Goal: Information Seeking & Learning: Learn about a topic

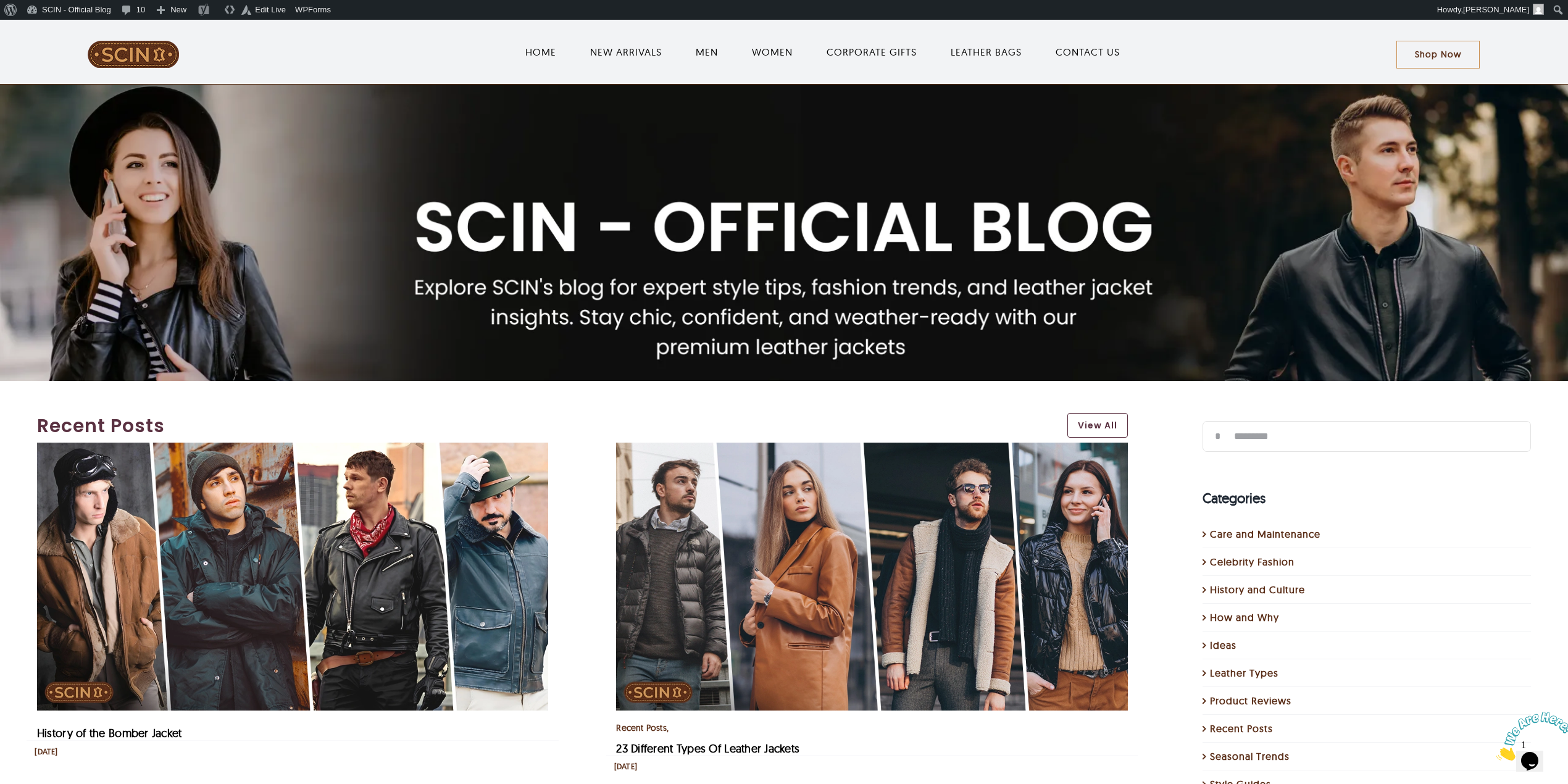
click at [364, 248] on div at bounding box center [784, 232] width 1592 height 99
click at [70, 153] on img "1 / 1" at bounding box center [784, 281] width 1568 height 392
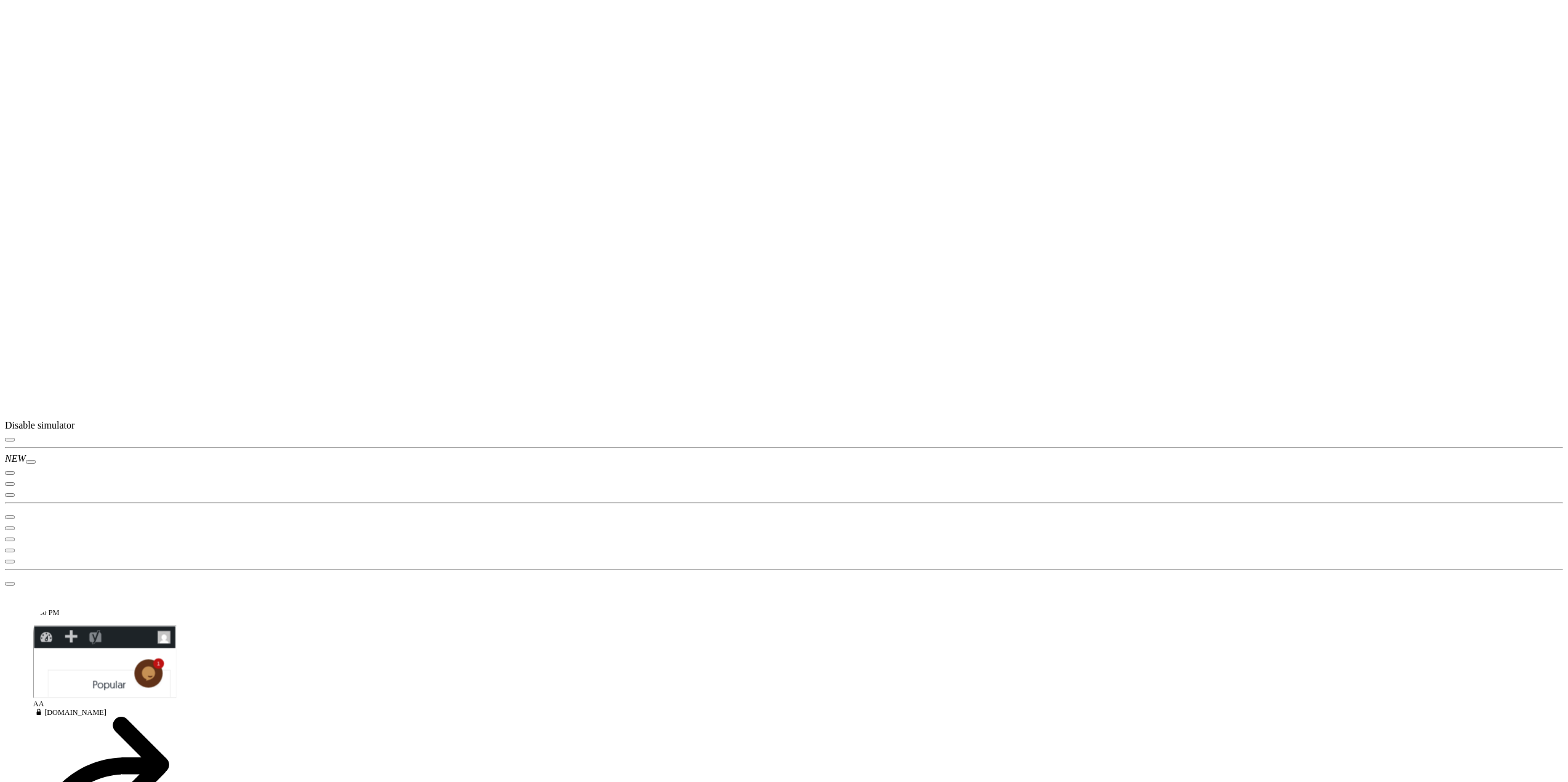
click at [10, 440] on icon "button" at bounding box center [10, 440] width 0 height 0
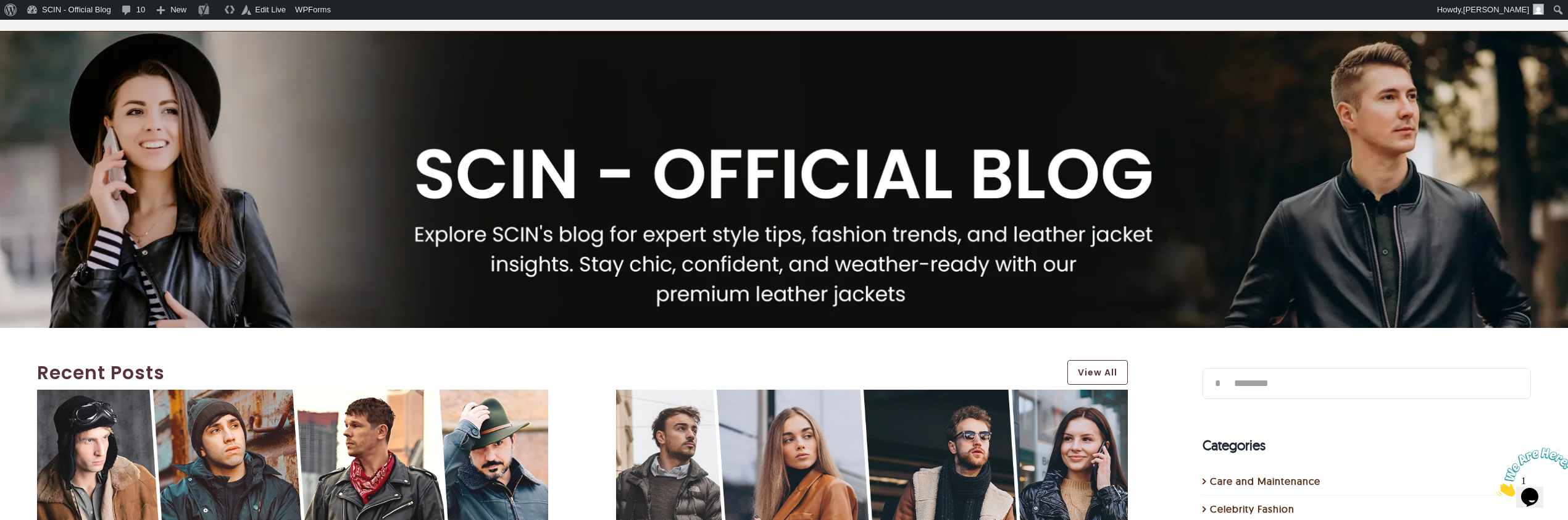
scroll to position [82, 0]
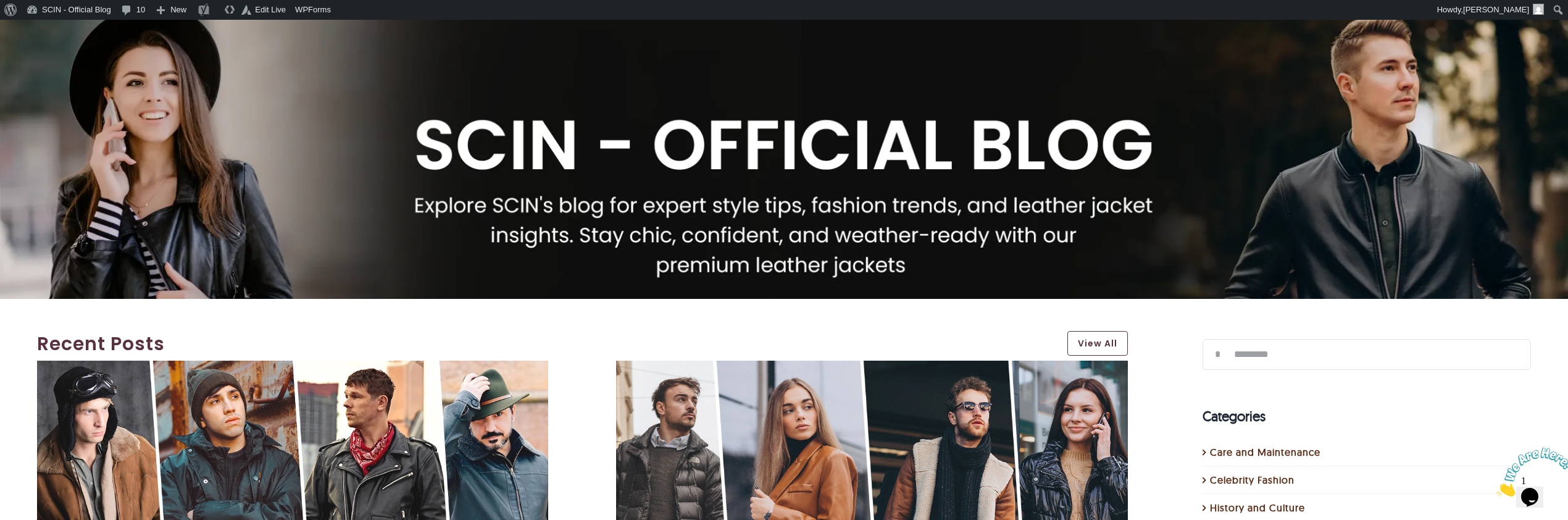
click at [591, 122] on div at bounding box center [784, 150] width 1592 height 99
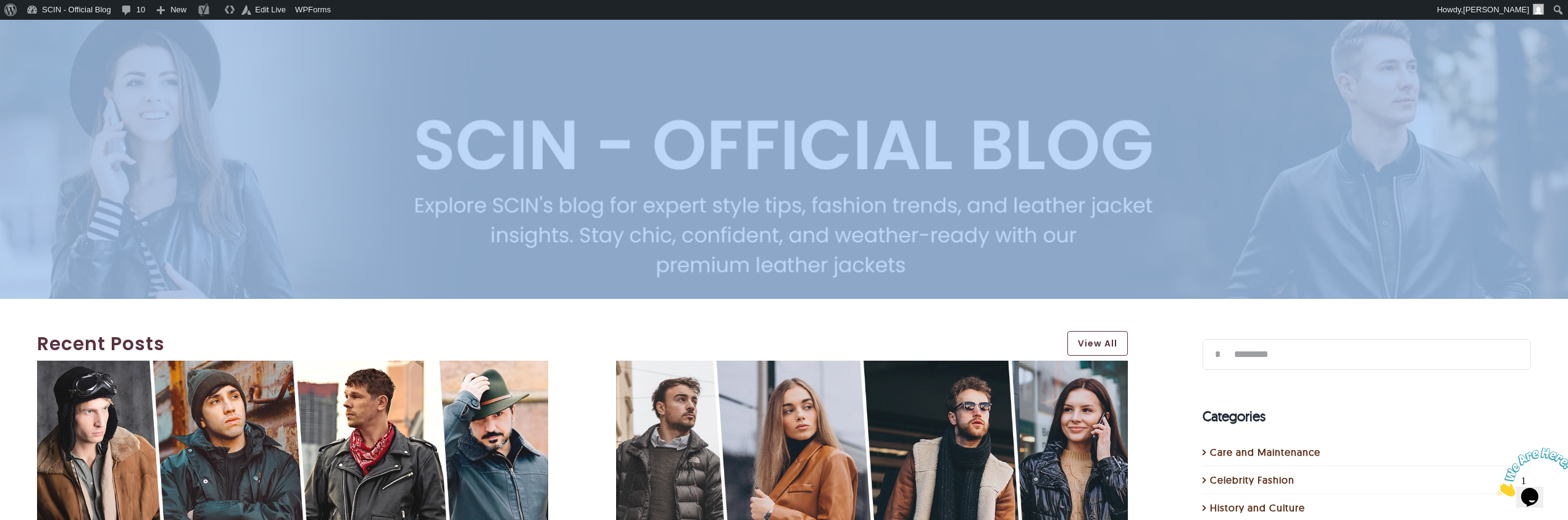
click at [591, 122] on div at bounding box center [784, 150] width 1592 height 99
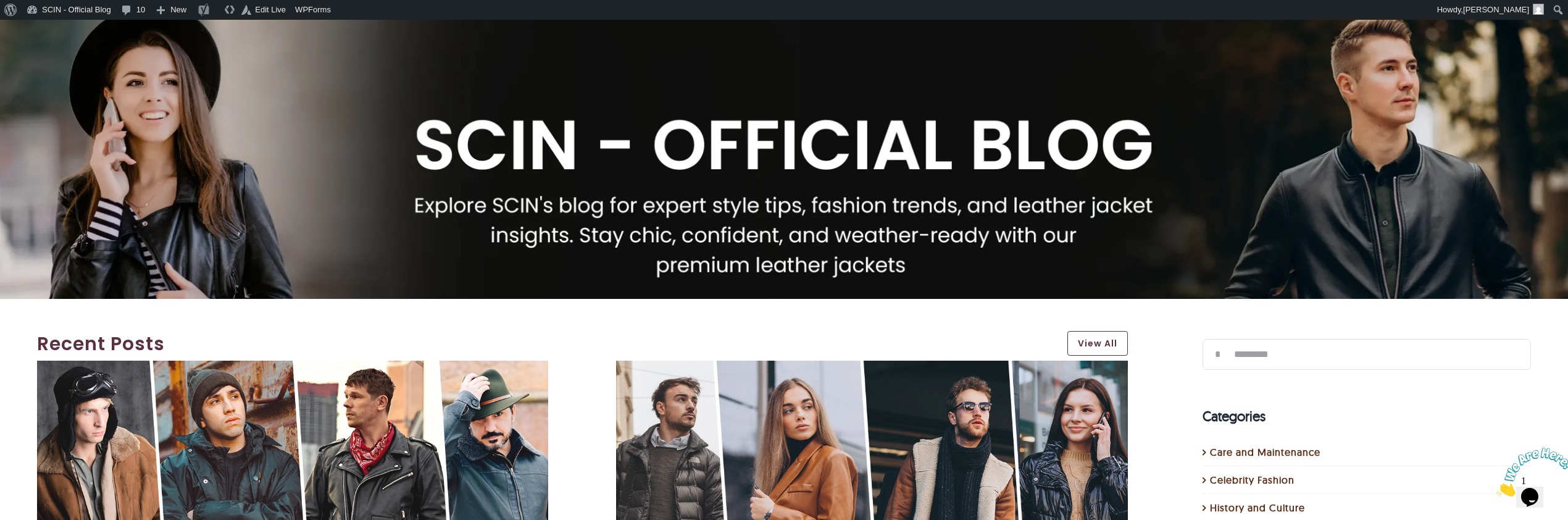
click at [591, 122] on div at bounding box center [784, 150] width 1592 height 99
copy div
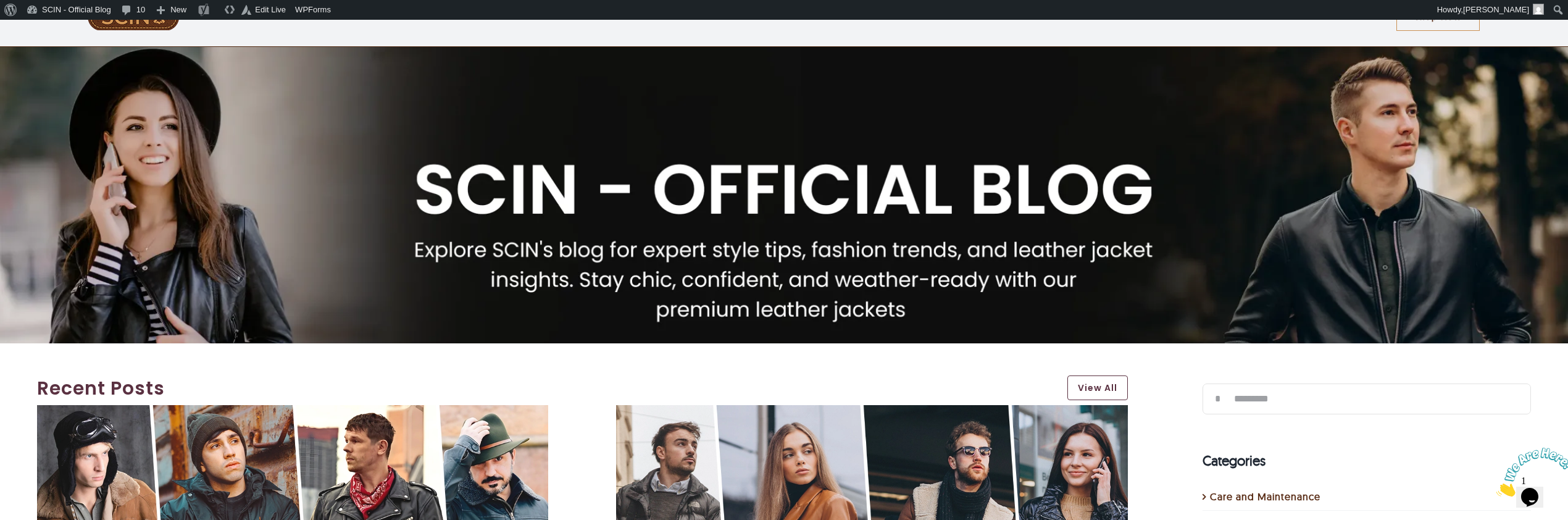
scroll to position [0, 0]
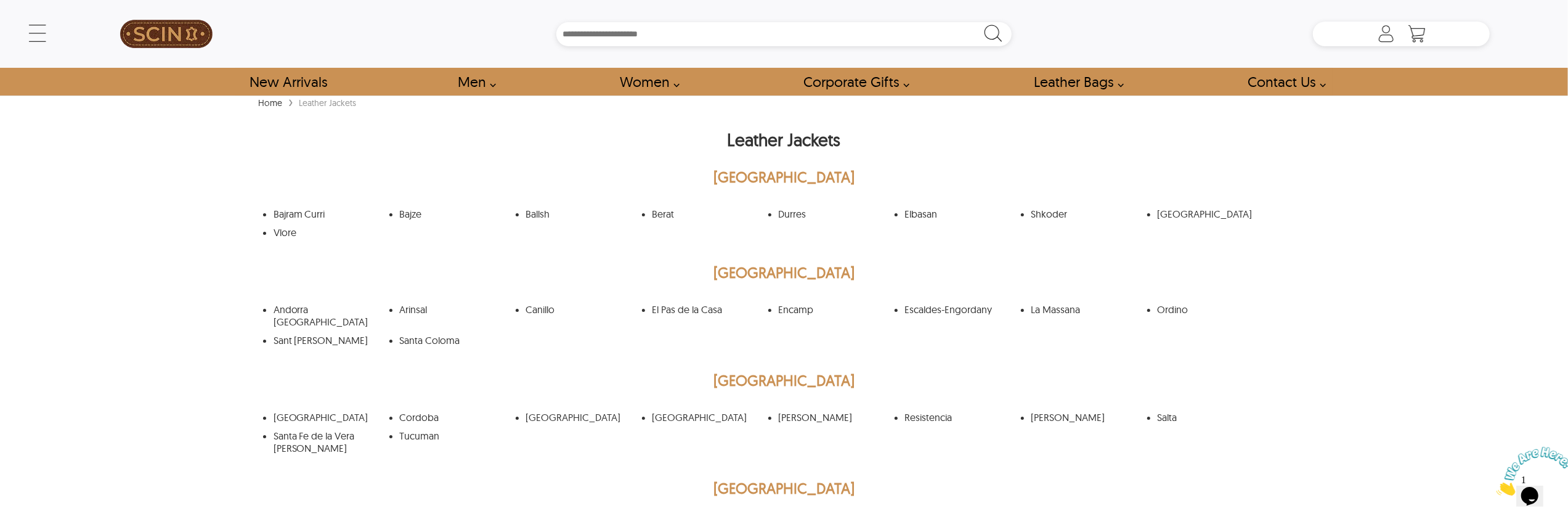
click at [1411, 358] on div "← Menu New Arrivals Men Leather Jackets Aviator Leather Jackets Bomber Leather …" at bounding box center [784, 260] width 1568 height 519
click at [1428, 326] on div "← Menu New Arrivals Men Leather Jackets Aviator Leather Jackets Bomber Leather …" at bounding box center [784, 260] width 1568 height 519
click at [1441, 290] on div "← Menu New Arrivals Men Leather Jackets Aviator Leather Jackets Bomber Leather …" at bounding box center [784, 260] width 1568 height 519
click at [1397, 337] on div "← Menu New Arrivals Men Leather Jackets Aviator Leather Jackets Bomber Leather …" at bounding box center [784, 260] width 1568 height 519
click at [775, 176] on h2 "Albania" at bounding box center [784, 180] width 1059 height 31
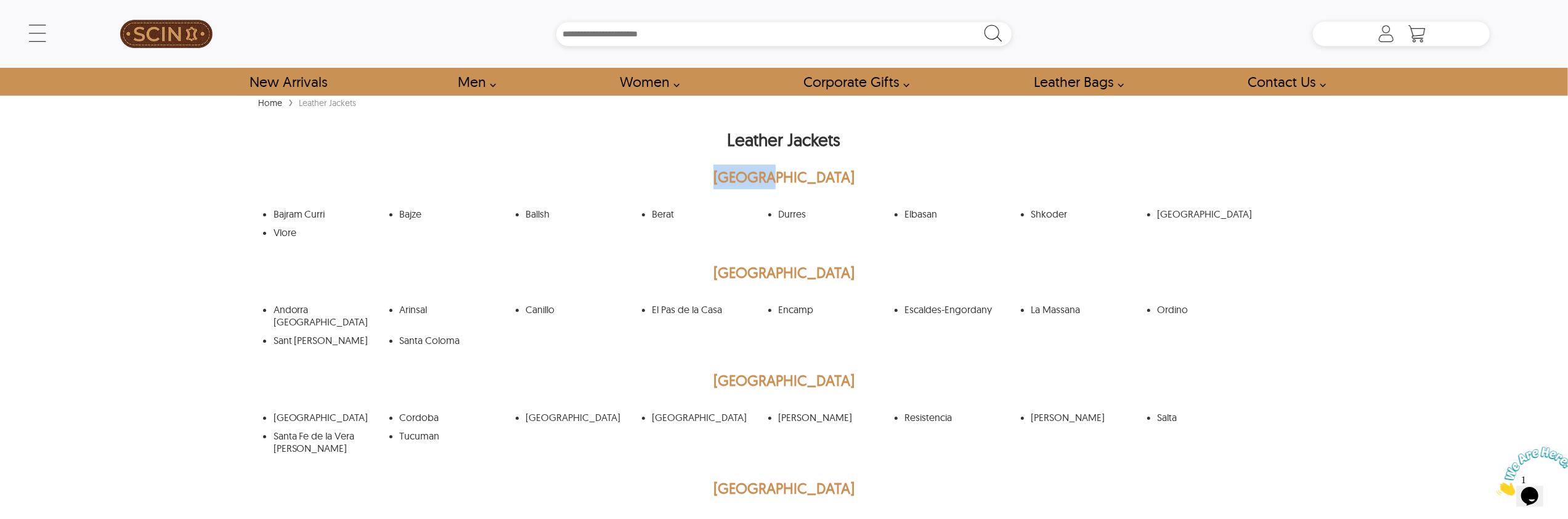
click at [775, 176] on h2 "Albania" at bounding box center [784, 180] width 1059 height 31
copy h2 "Albania"
click at [770, 178] on h2 "Albania" at bounding box center [784, 180] width 1059 height 31
copy h2 "Albania"
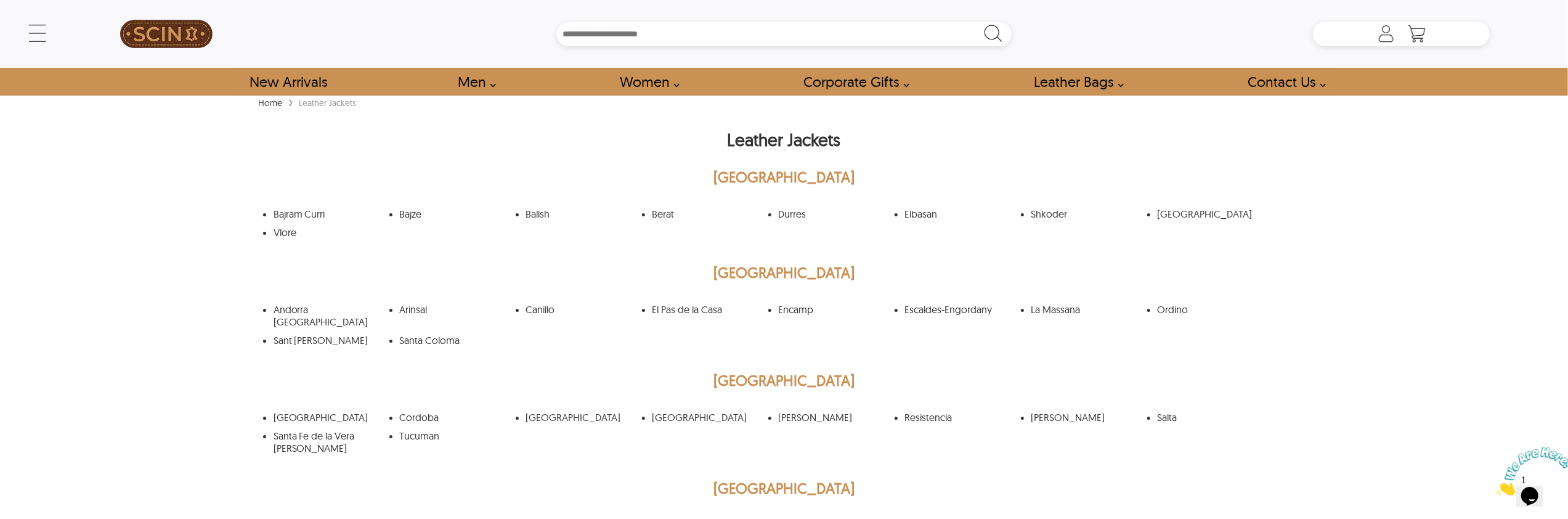
click at [792, 176] on h2 "Albania" at bounding box center [784, 180] width 1059 height 31
click at [785, 271] on h2 "Andorra" at bounding box center [784, 275] width 1059 height 31
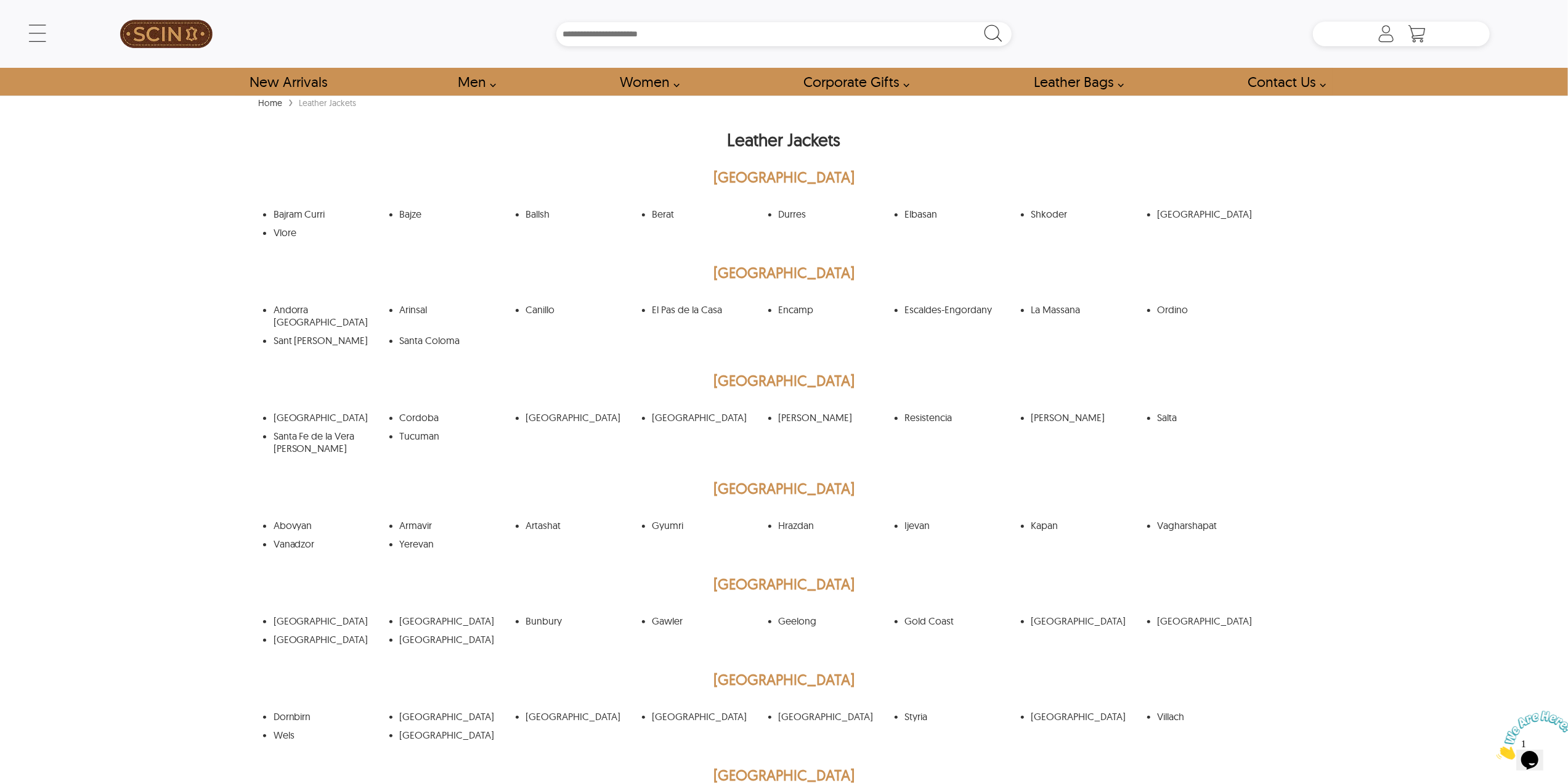
click at [765, 139] on h1 "Leather Jackets" at bounding box center [784, 143] width 1059 height 43
copy h1 "Leather Jackets"
click at [765, 139] on h1 "Leather Jackets" at bounding box center [784, 143] width 1059 height 43
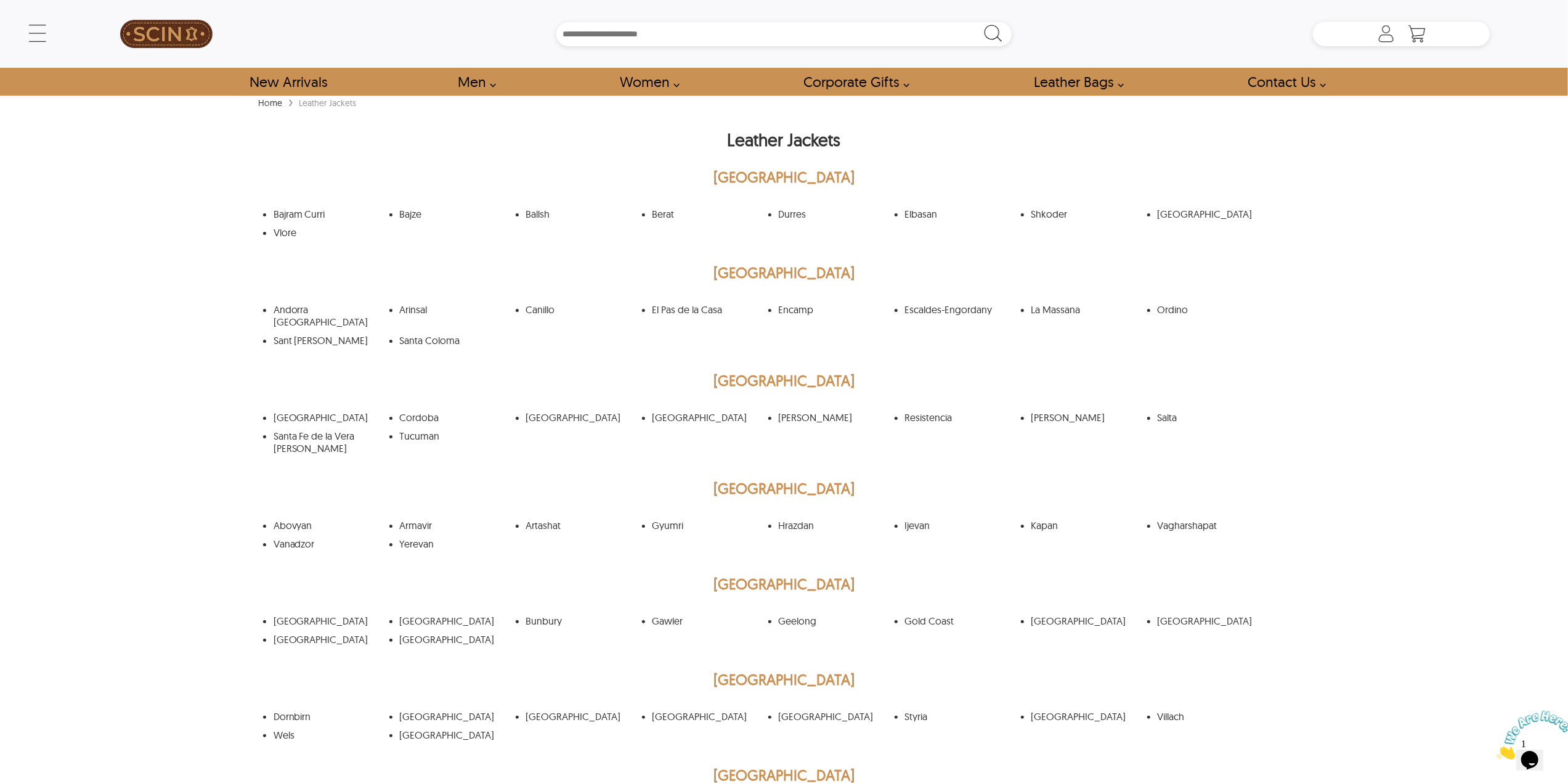
click at [734, 140] on h1 "Leather Jackets" at bounding box center [784, 143] width 1059 height 43
copy h1 "Leather Jackets"
click at [1374, 156] on div "← Menu New Arrivals Men Leather Jackets Aviator Leather Jackets Bomber Leather …" at bounding box center [784, 392] width 1568 height 783
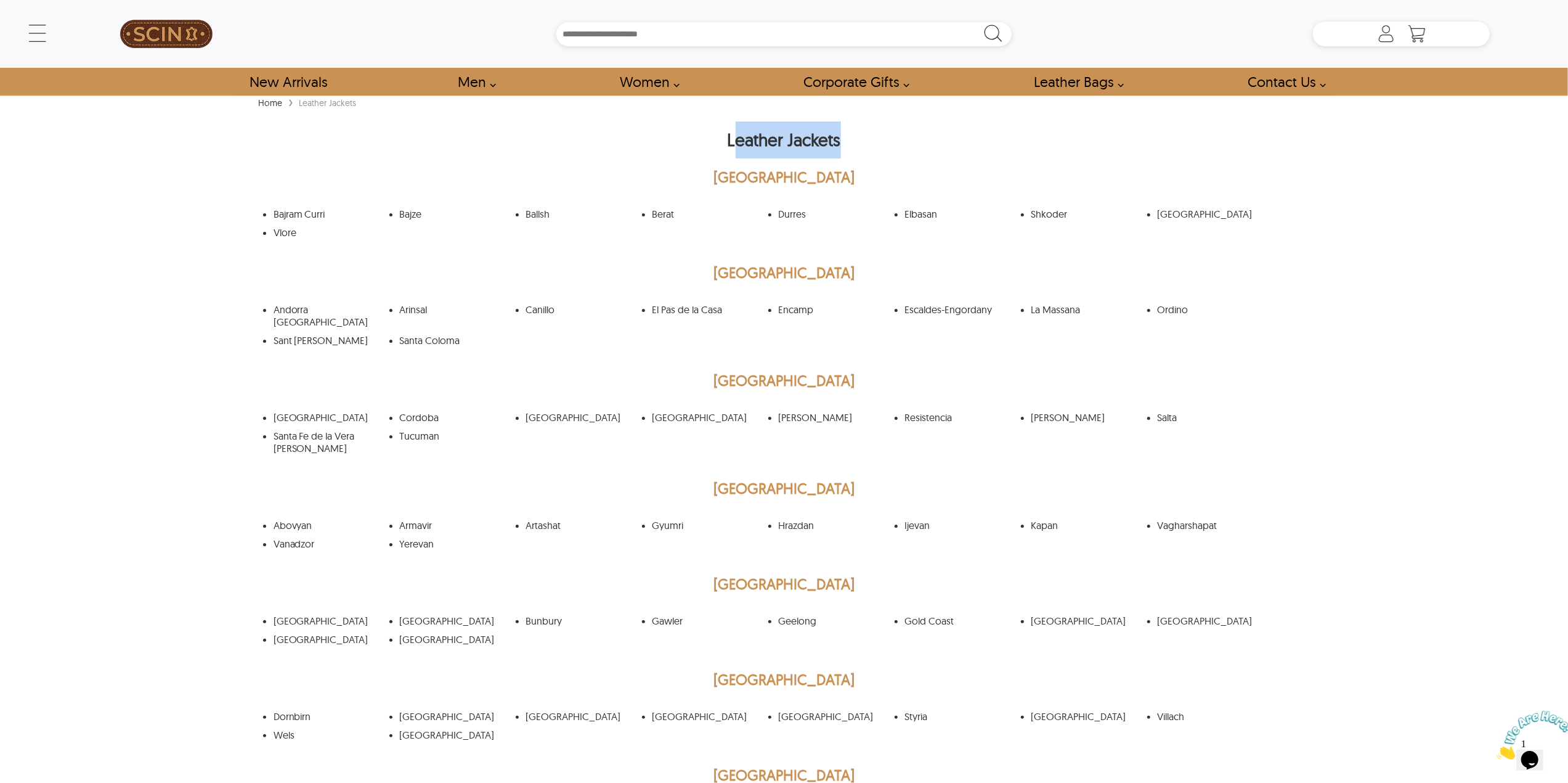
drag, startPoint x: 735, startPoint y: 136, endPoint x: 883, endPoint y: 136, distance: 148.0
click at [883, 136] on h1 "Leather Jackets" at bounding box center [784, 143] width 1059 height 43
click at [768, 139] on h1 "Leather Jackets" at bounding box center [784, 143] width 1059 height 43
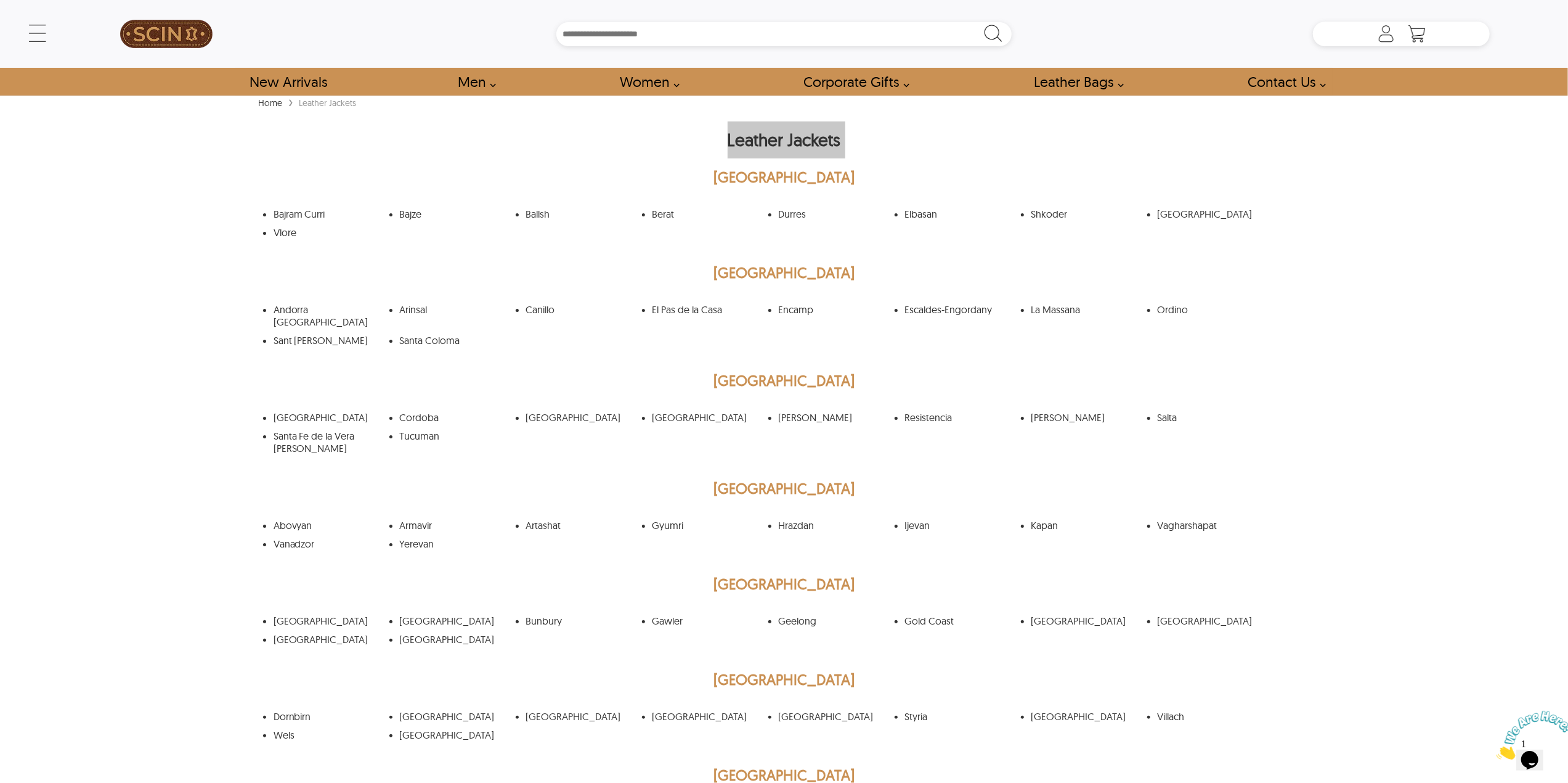
scroll to position [6660, 0]
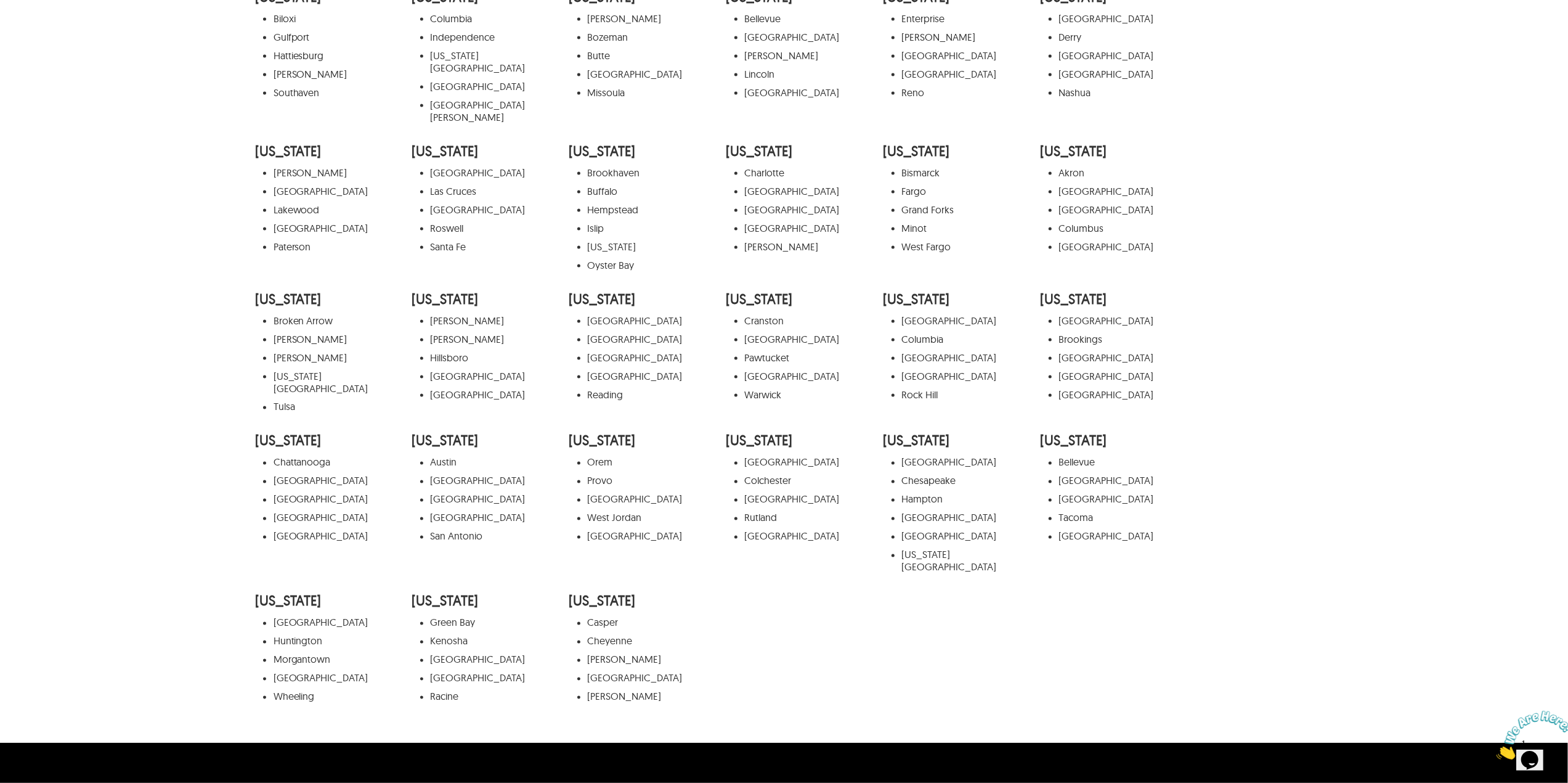
click at [526, 518] on link "About SCIN" at bounding box center [513, 795] width 56 height 14
click at [1078, 518] on link "Popular Colors" at bounding box center [1050, 795] width 72 height 14
click at [1328, 518] on link "Popular Leather Type" at bounding box center [1330, 795] width 102 height 14
click at [794, 518] on link "Leather Jackets Collection" at bounding box center [811, 795] width 125 height 14
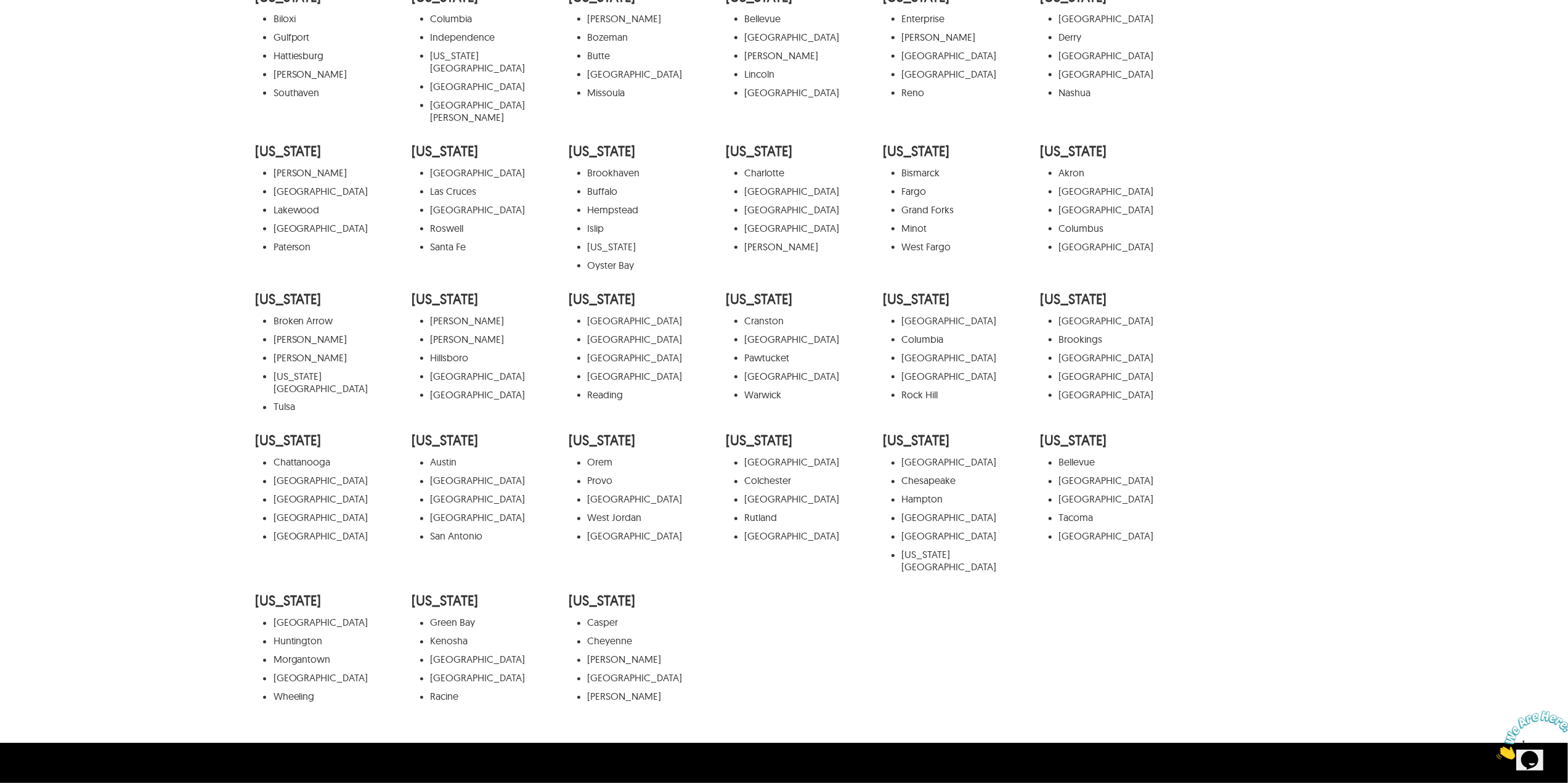
click at [1209, 299] on div "Alabama Birmingham Huntsville Mobile Montgomery Tuscaloosa Alaska Anchorage Fai…" at bounding box center [784, 3] width 1059 height 1424
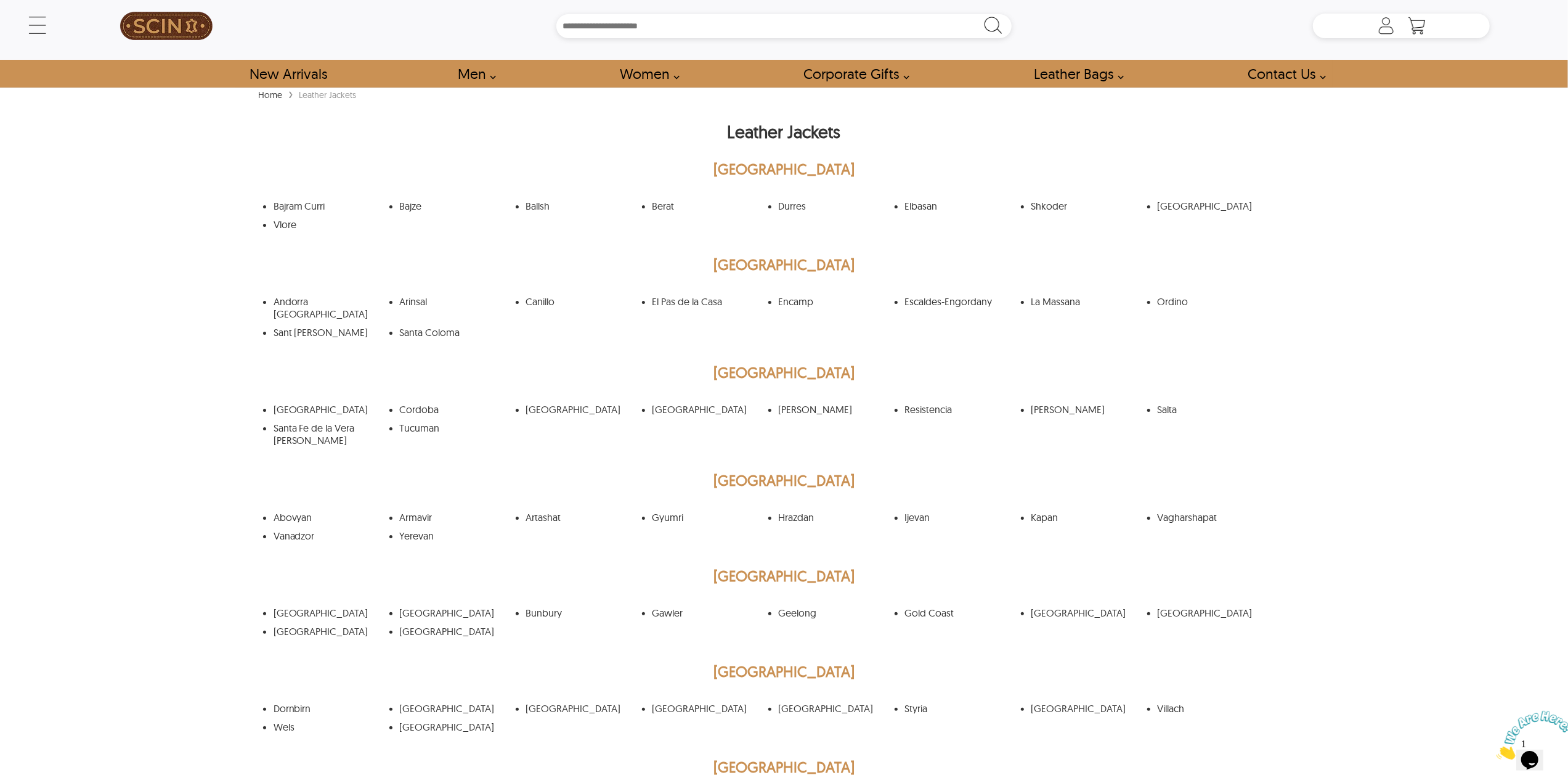
scroll to position [0, 0]
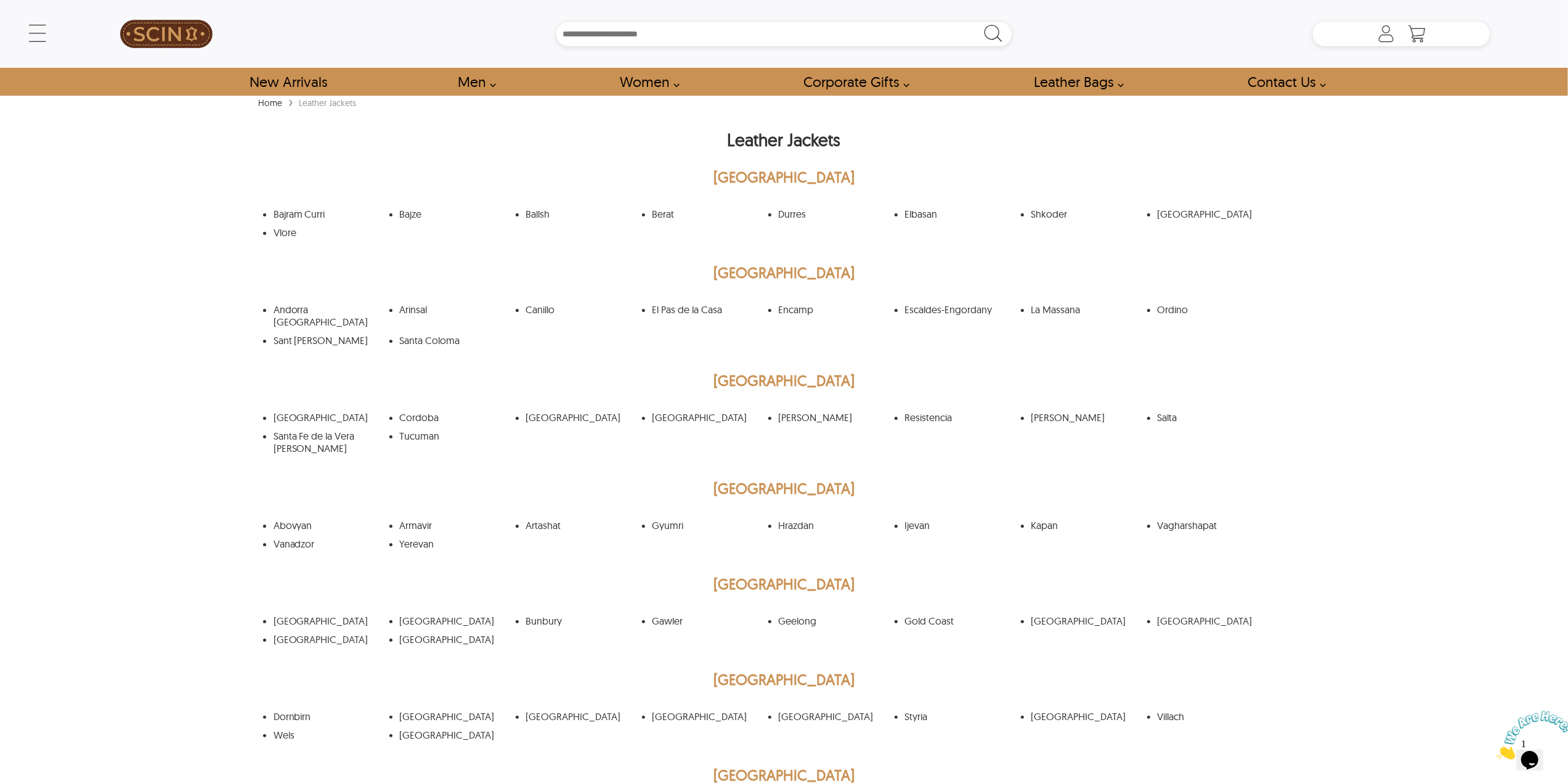
click at [758, 136] on h1 "Leather Jackets" at bounding box center [784, 143] width 1059 height 43
click at [88, 251] on div "← Menu New Arrivals Men Leather Jackets Aviator Leather Jackets Bomber Leather …" at bounding box center [784, 392] width 1568 height 783
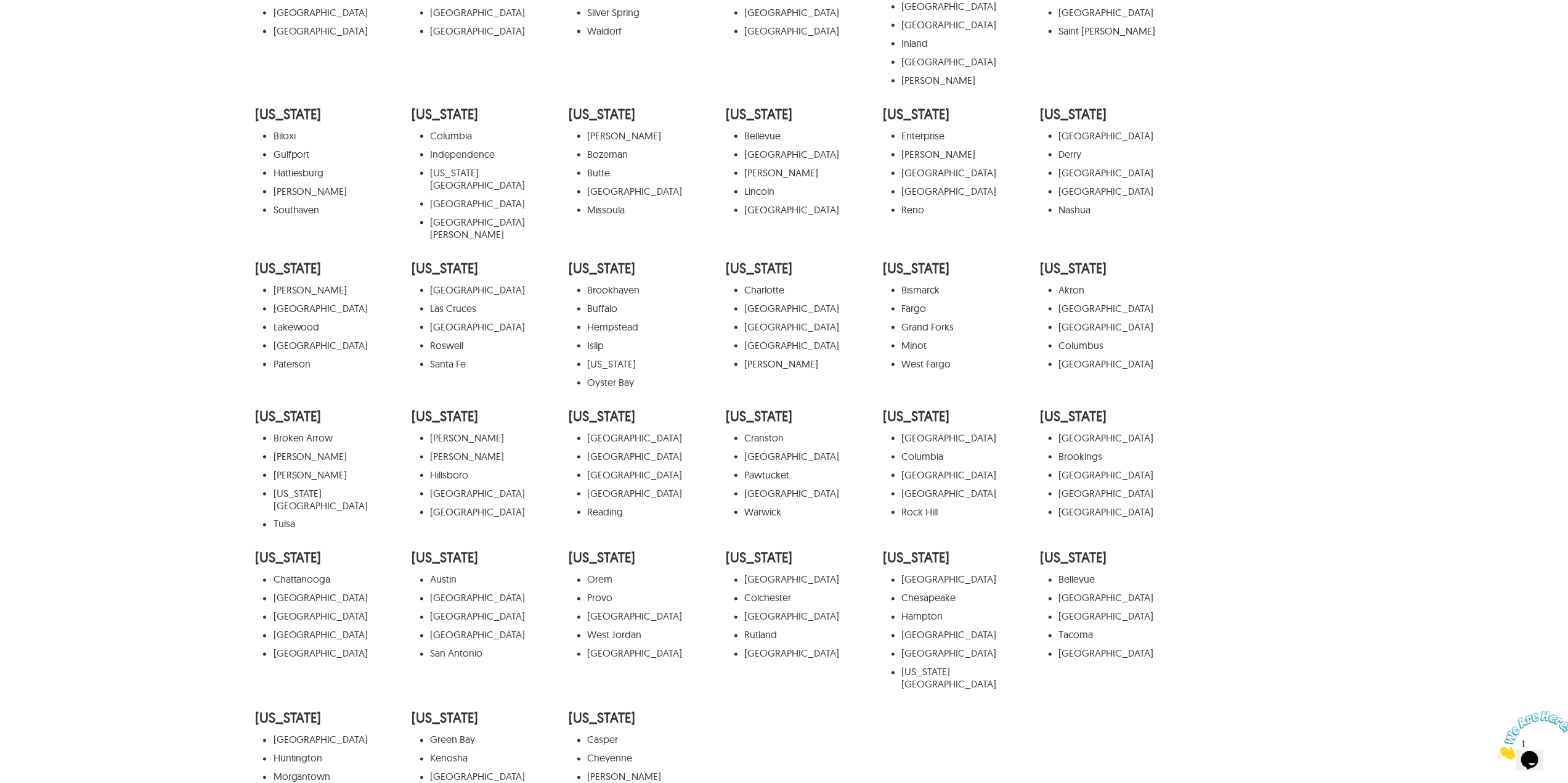
scroll to position [6660, 0]
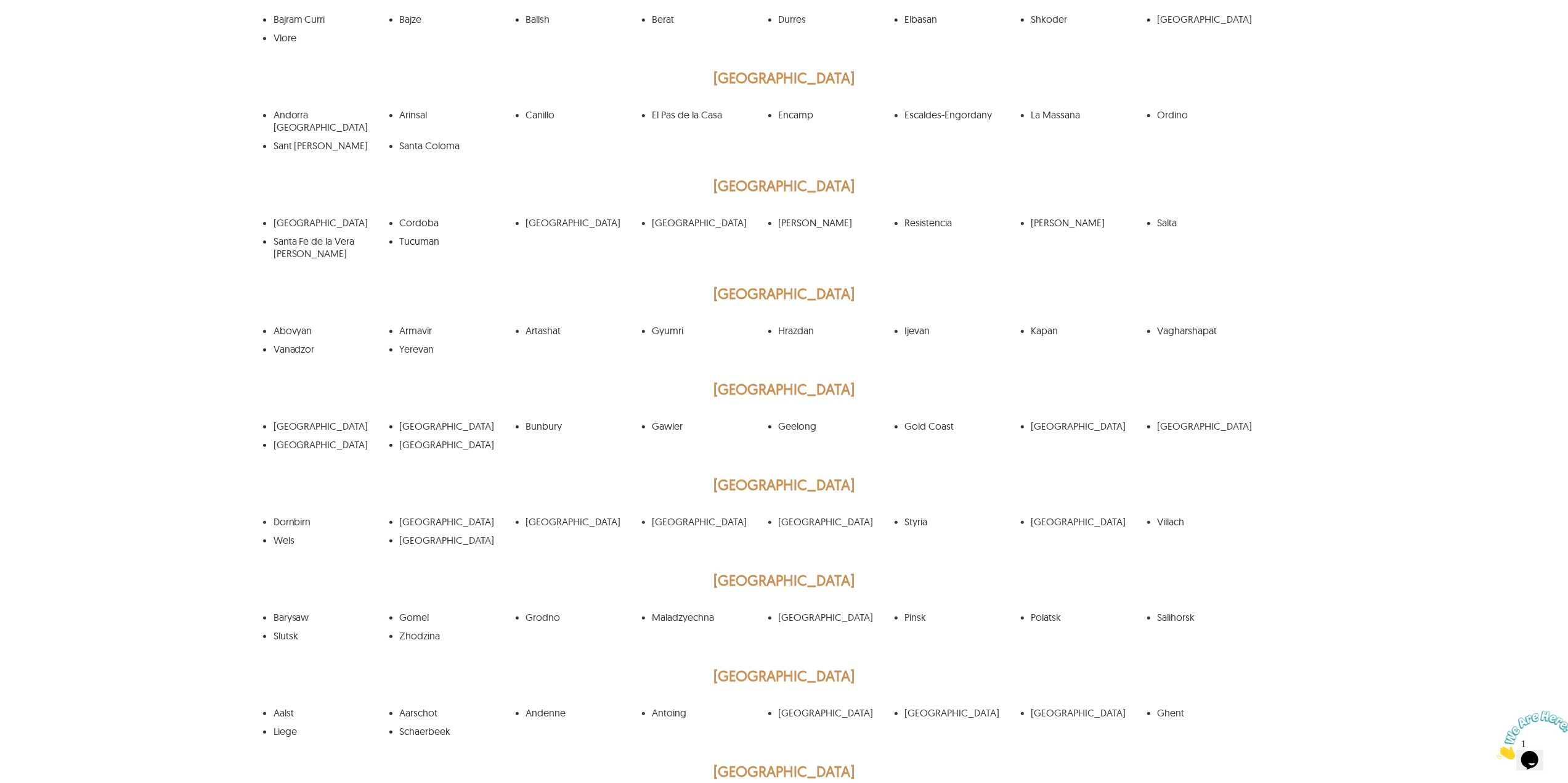
scroll to position [0, 0]
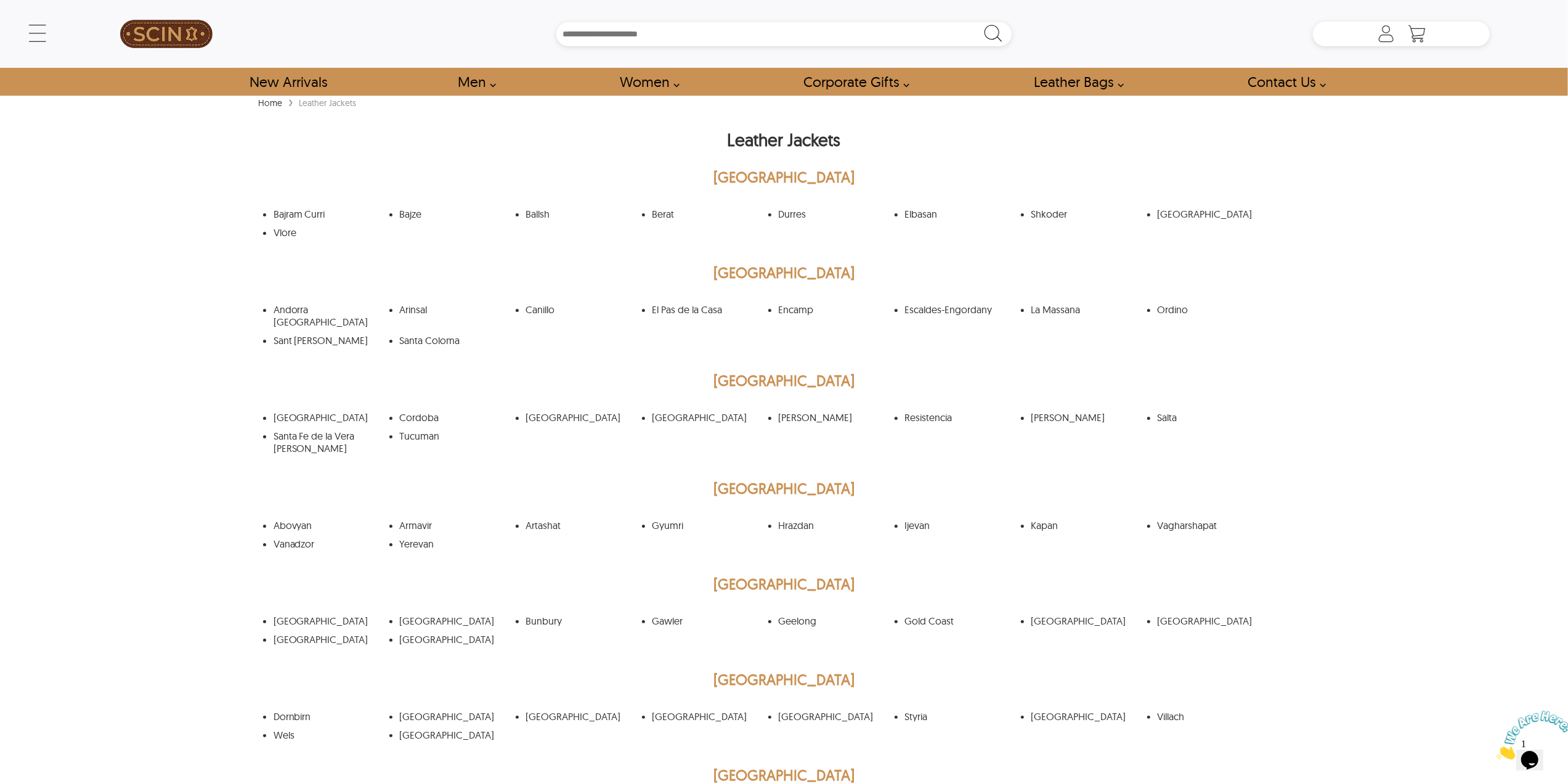
click at [100, 277] on div "← Menu New Arrivals Men Leather Jackets Aviator Leather Jackets Bomber Leather …" at bounding box center [784, 392] width 1568 height 783
click at [758, 142] on h1 "Leather Jackets" at bounding box center [784, 143] width 1059 height 43
copy h1 "Leather Jackets"
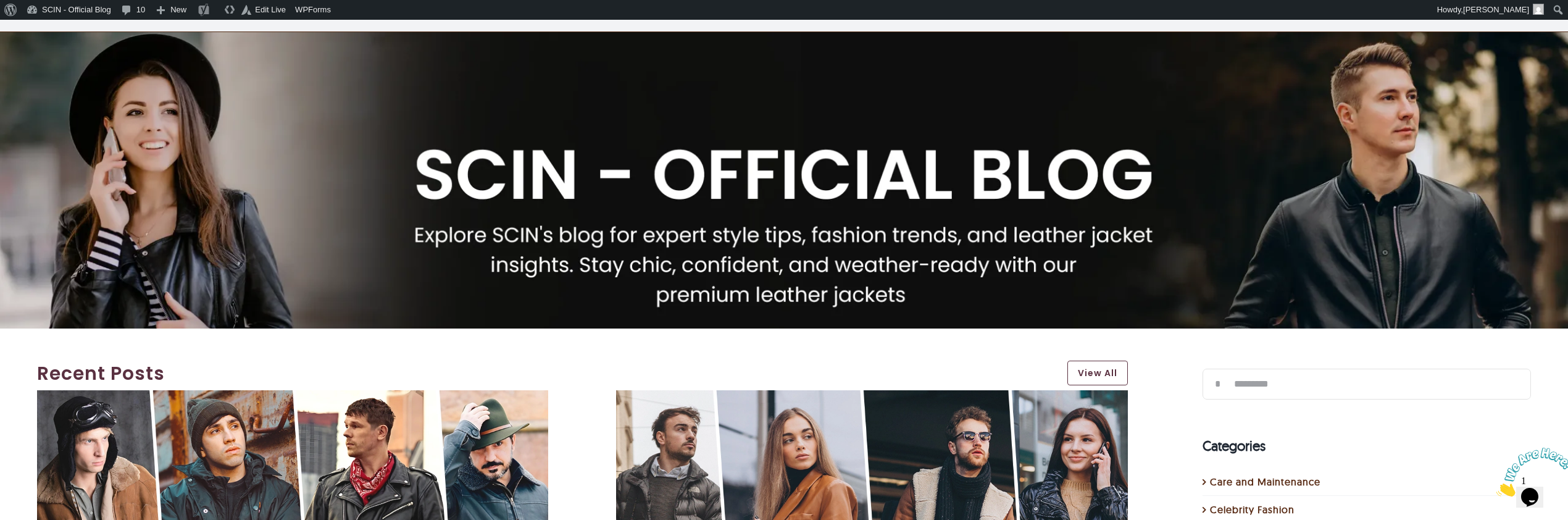
scroll to position [82, 0]
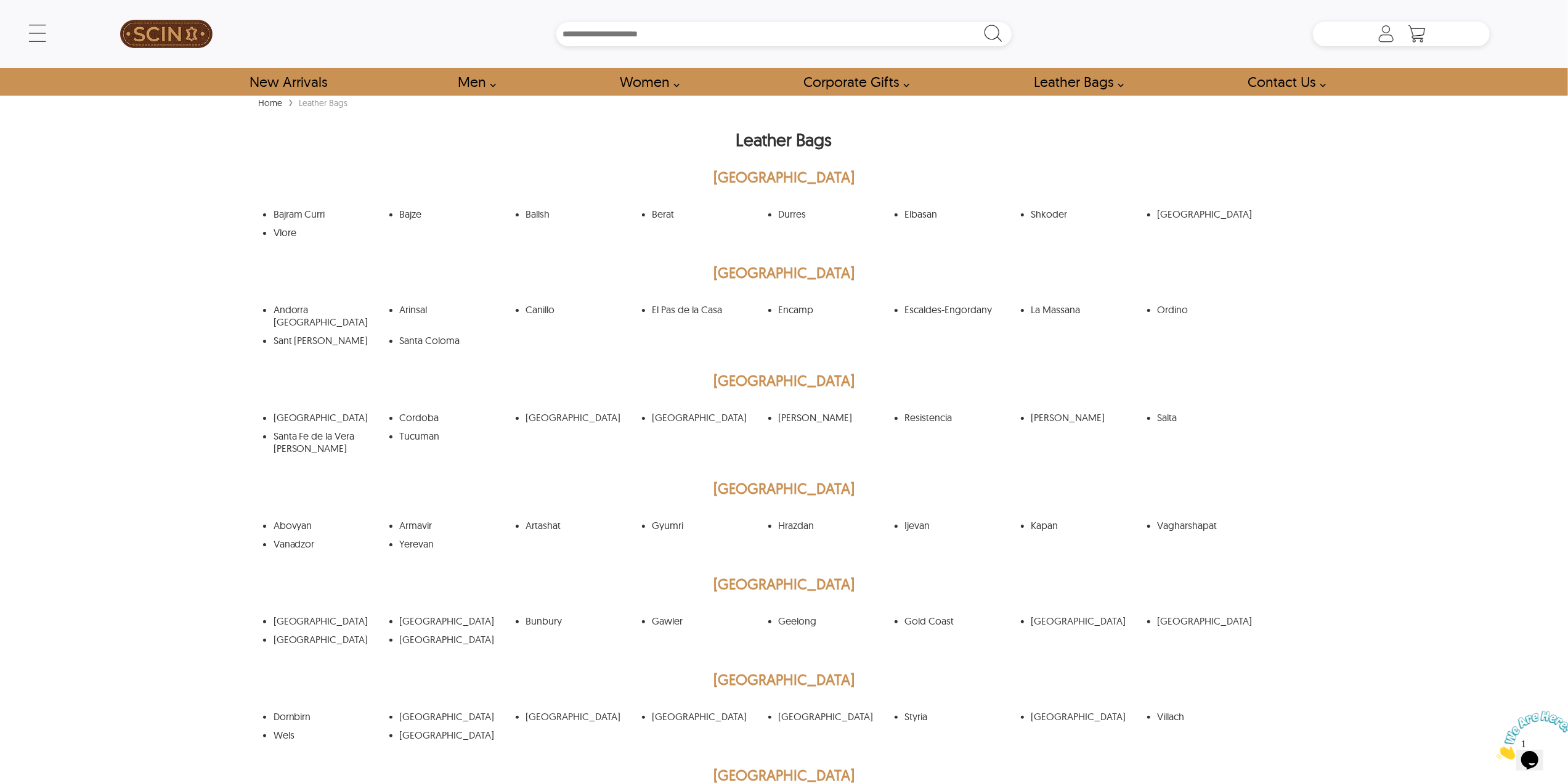
click at [80, 227] on div "← Menu New Arrivals Men Leather Jackets Aviator Leather Jackets Bomber Leather …" at bounding box center [784, 392] width 1568 height 783
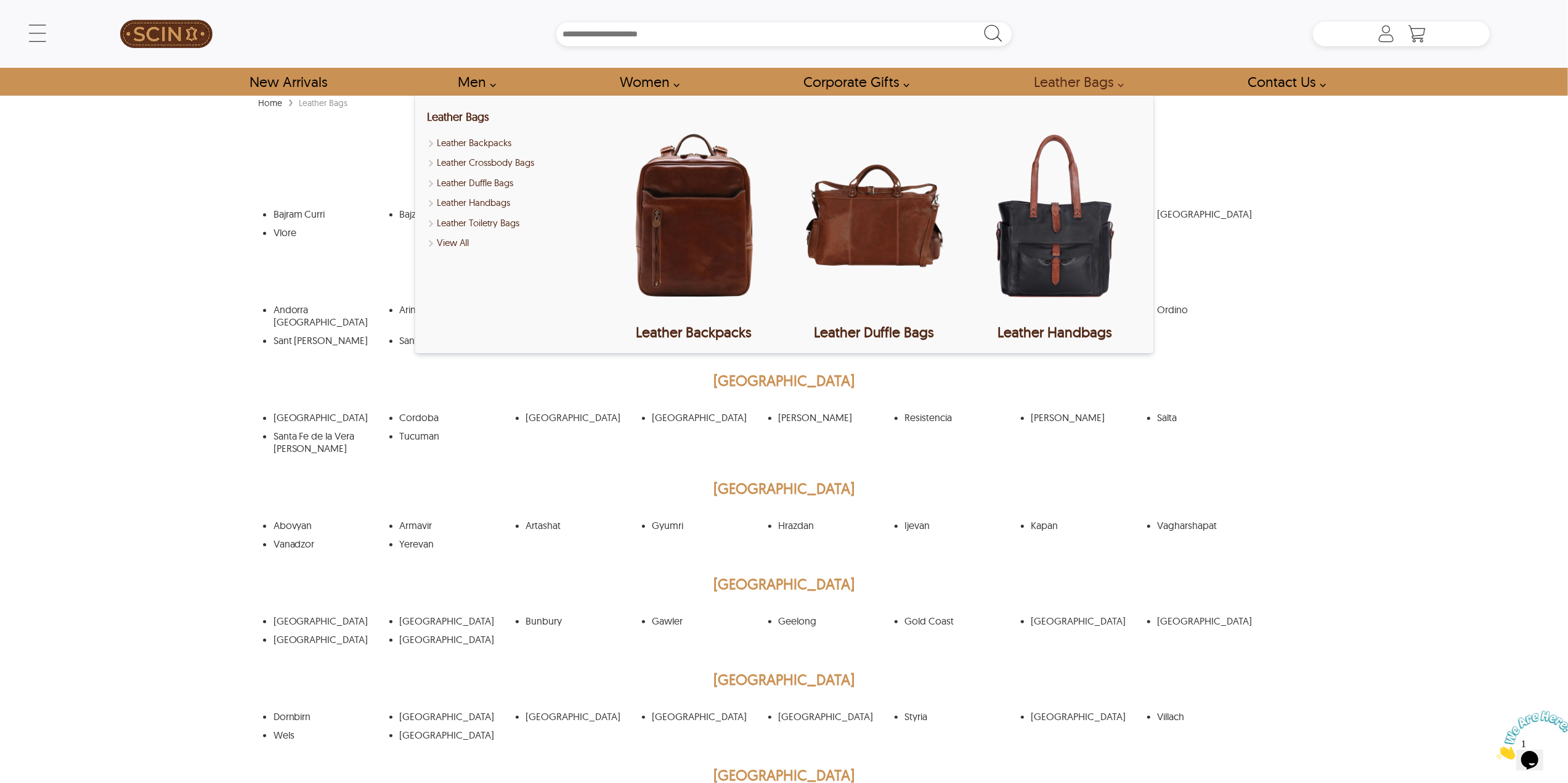
click at [1044, 72] on link "Leather Bags" at bounding box center [1075, 82] width 111 height 28
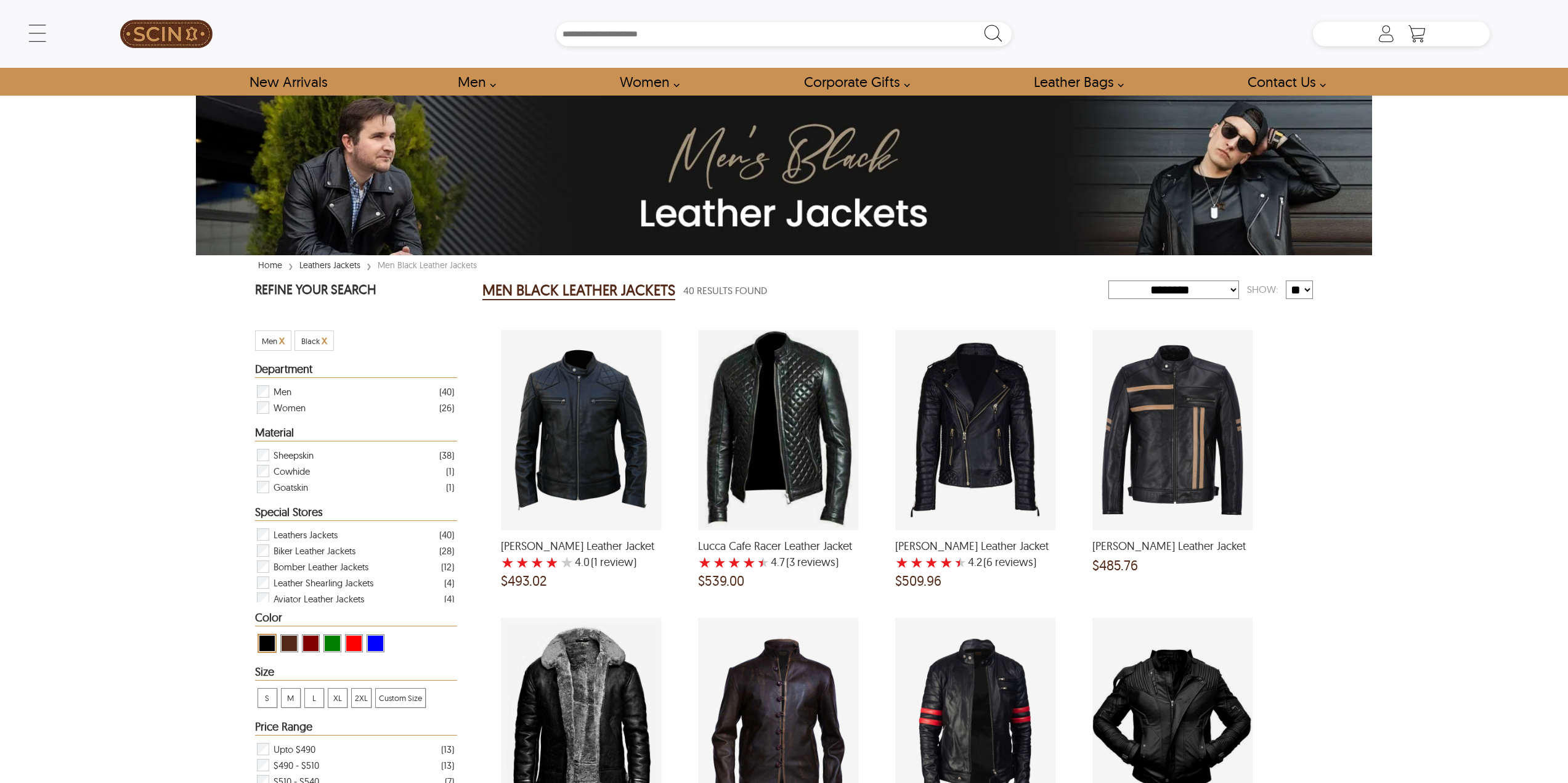
select select "********"
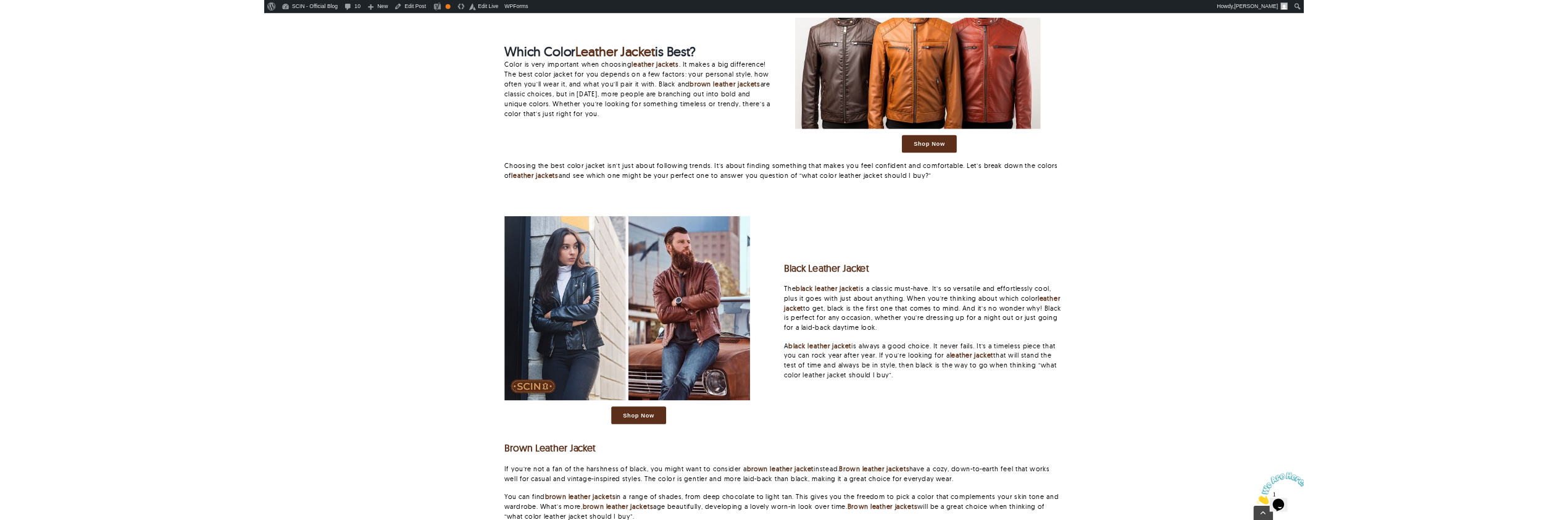
scroll to position [1235, 0]
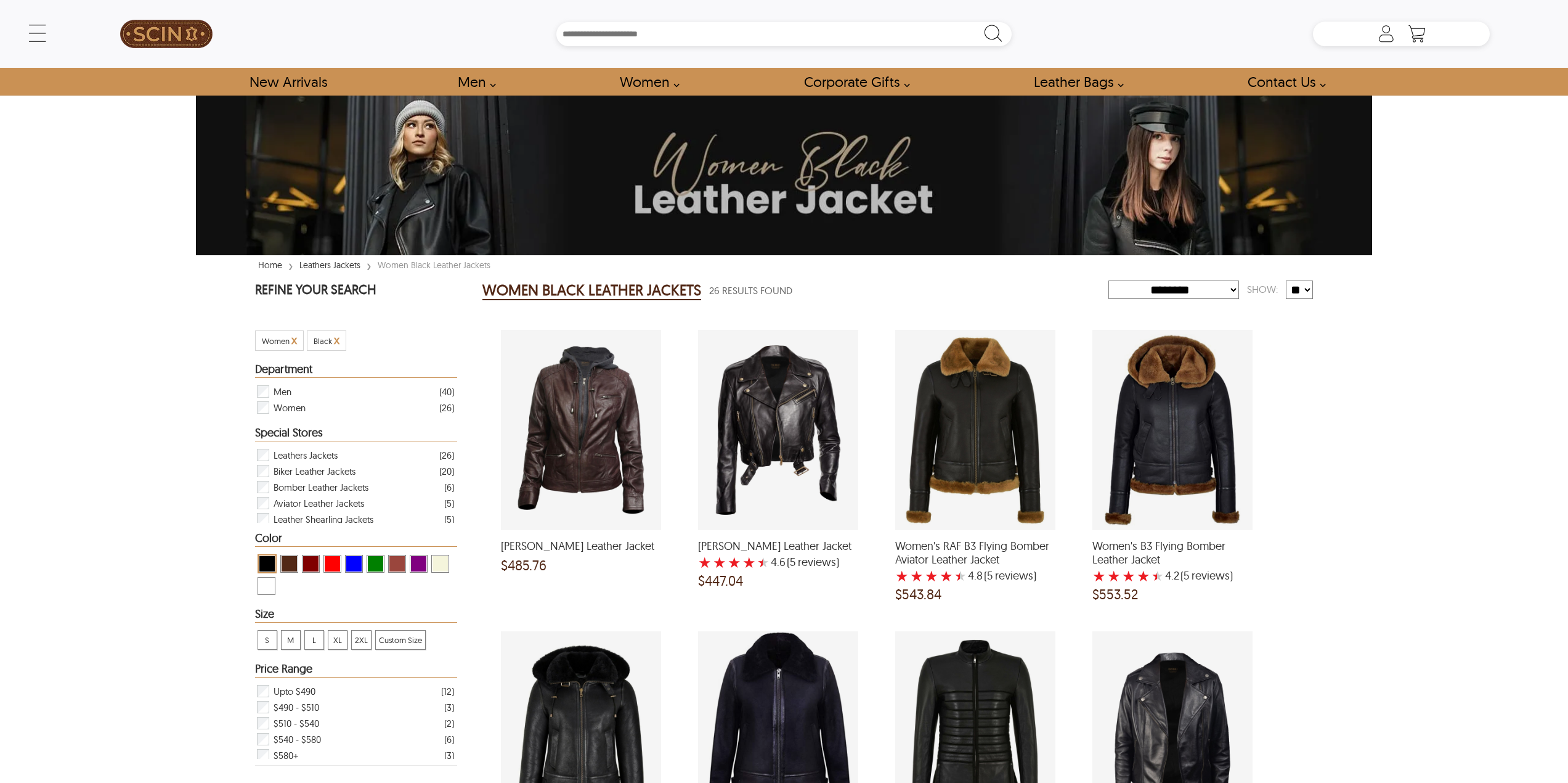
select select "********"
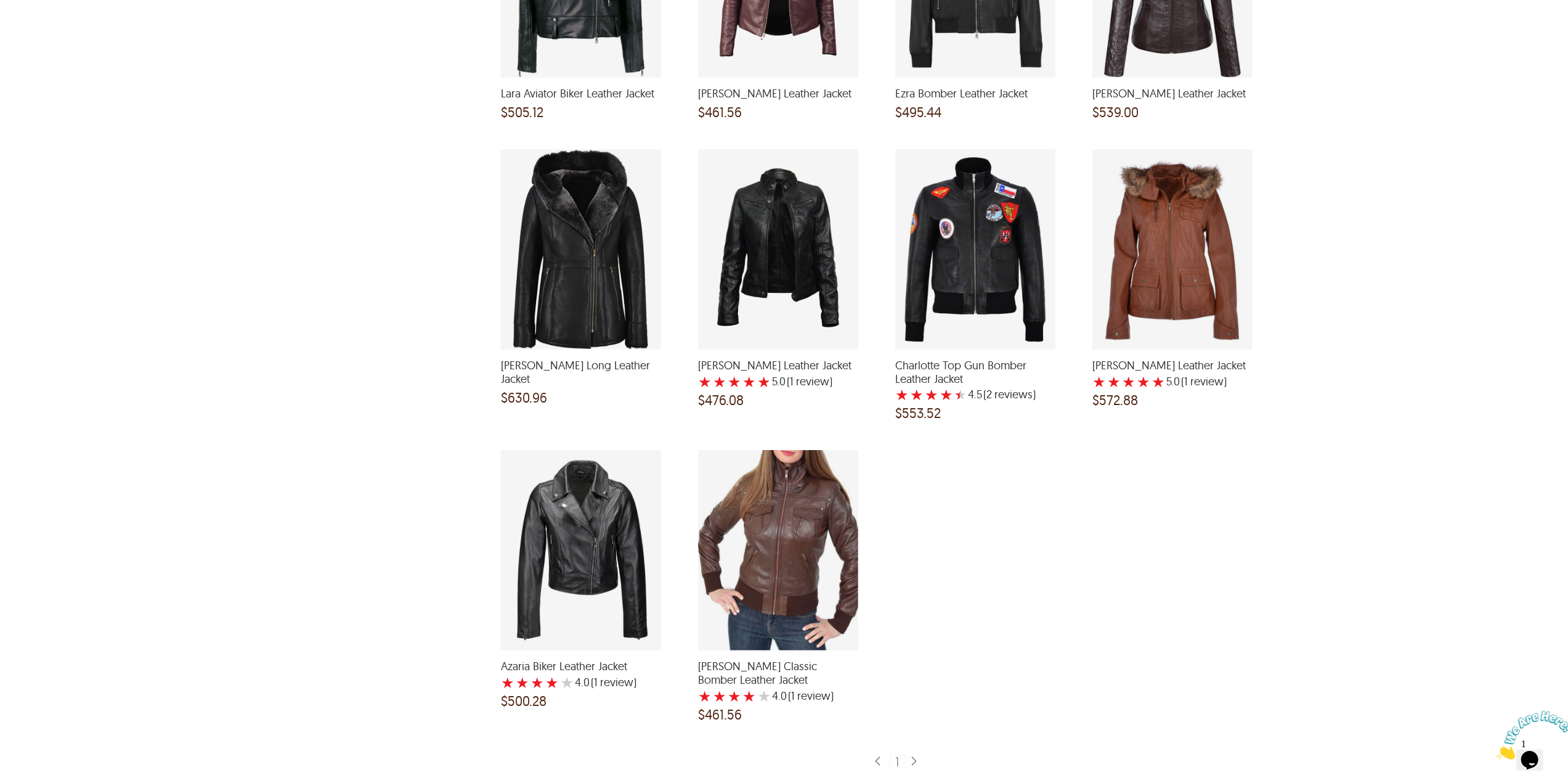
scroll to position [2137, 0]
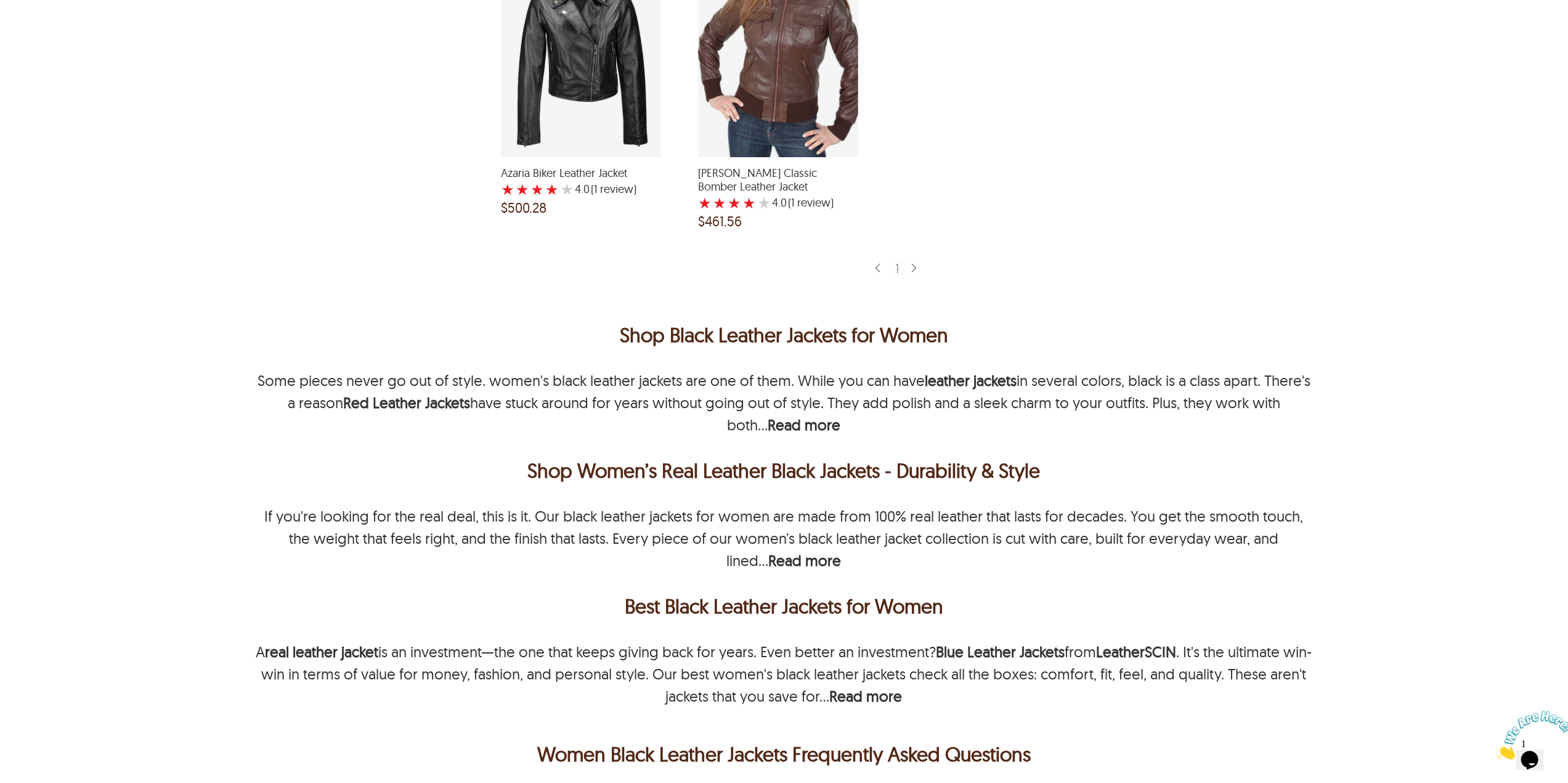
click at [1019, 322] on p "Shop Black Leather Jackets for Women" at bounding box center [784, 335] width 1059 height 30
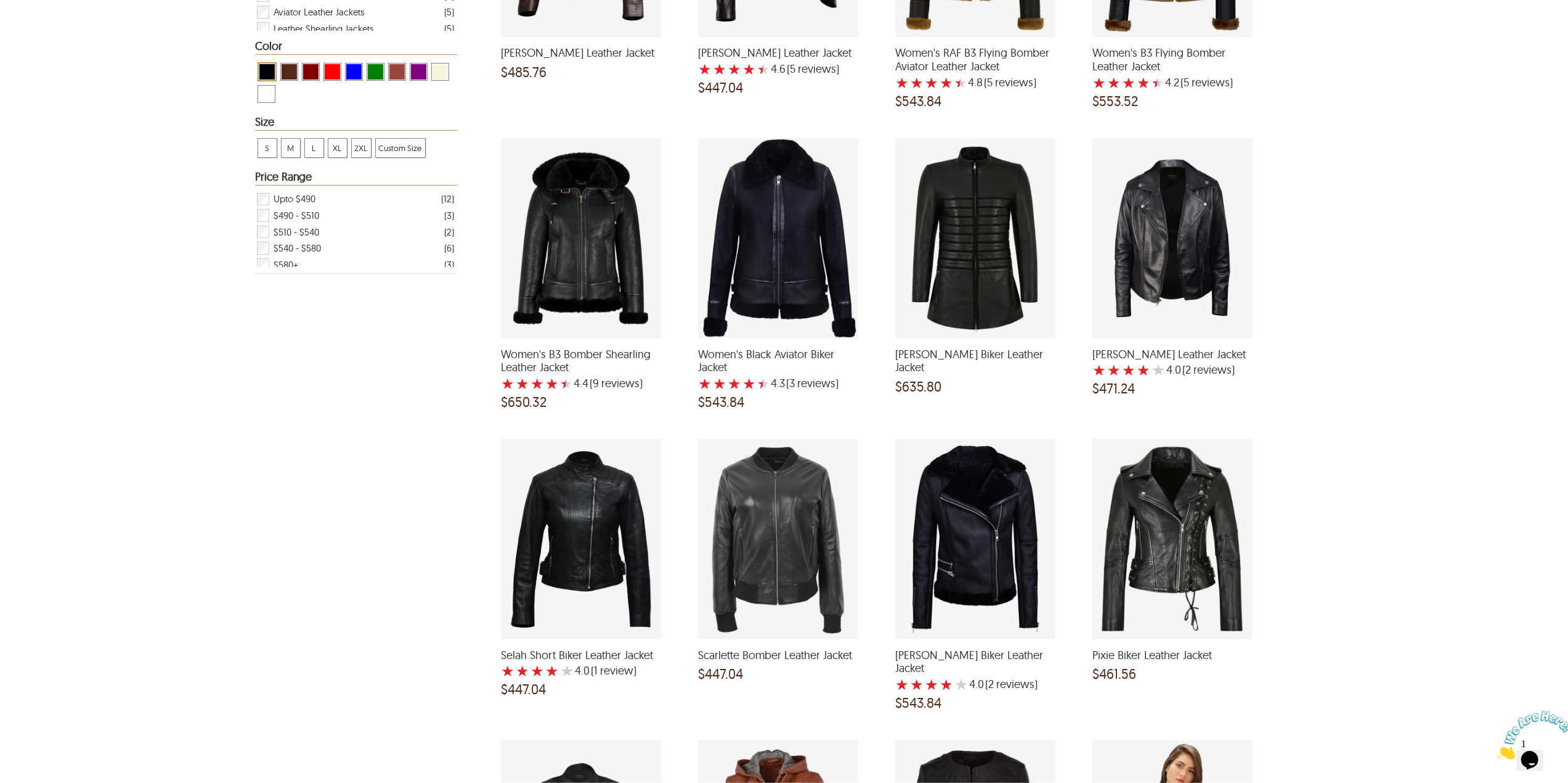
scroll to position [0, 0]
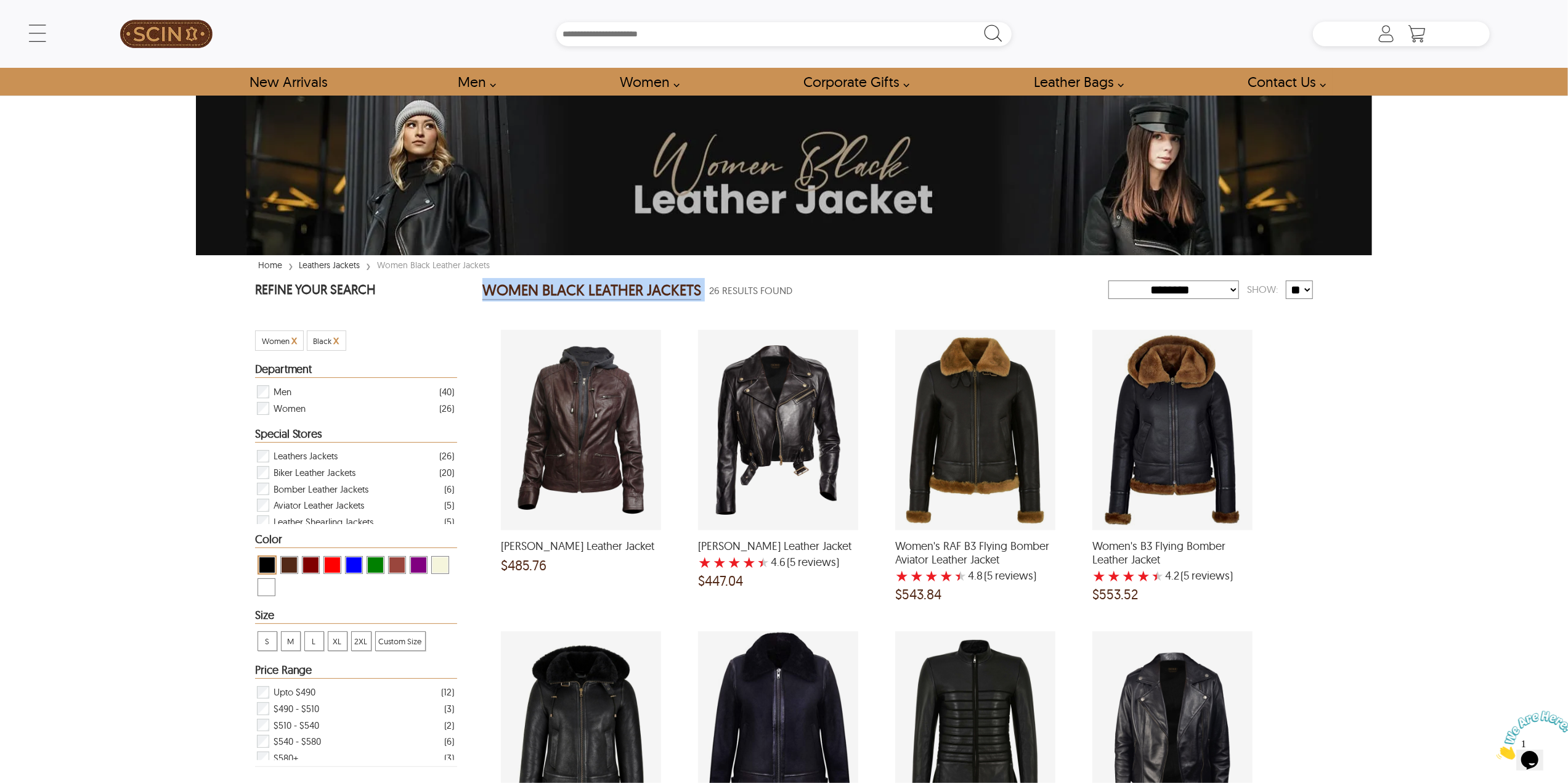
drag, startPoint x: 479, startPoint y: 287, endPoint x: 703, endPoint y: 287, distance: 224.0
copy h2 "WOMEN BLACK LEATHER JACKETS"
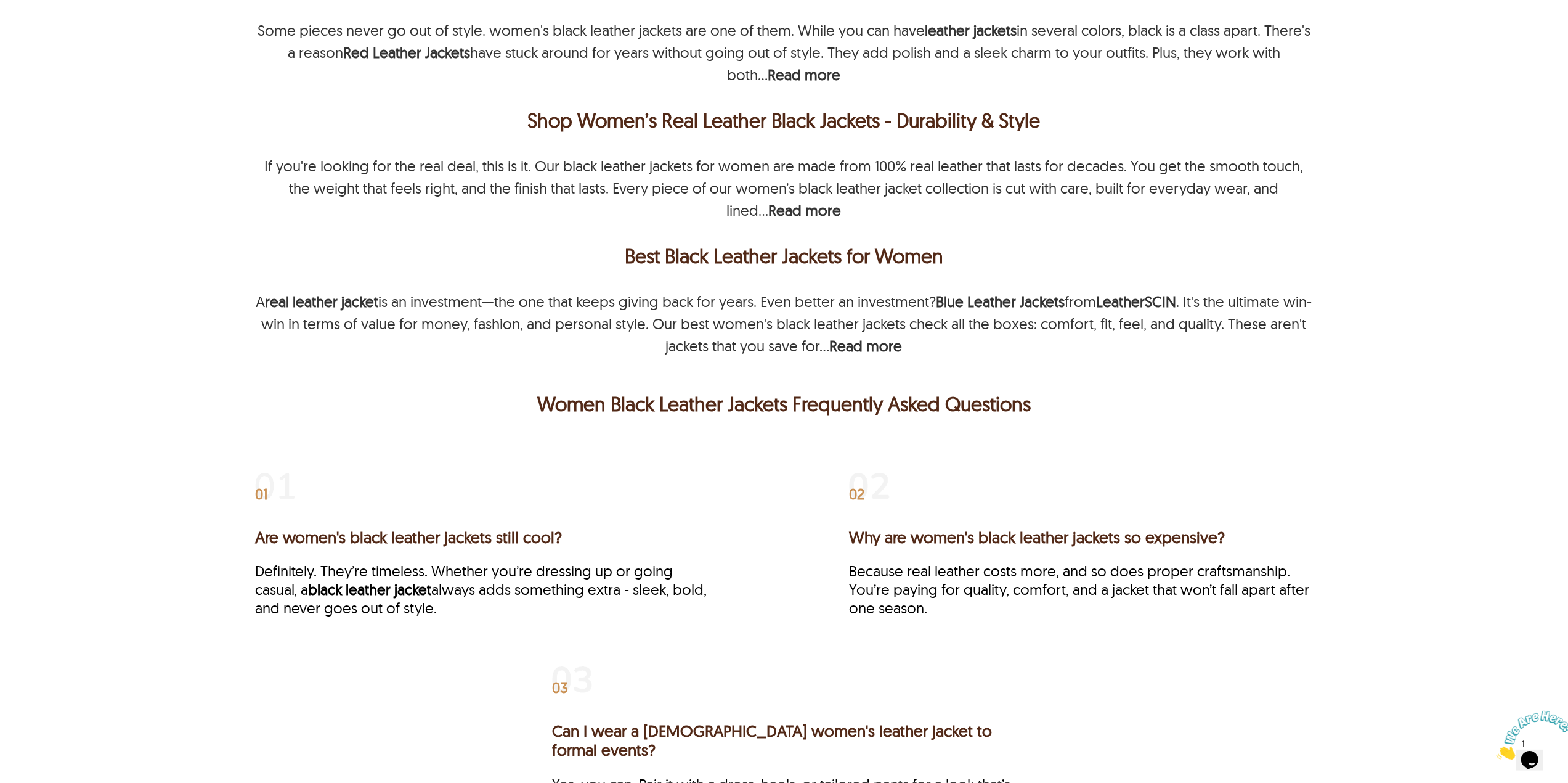
click at [390, 168] on p "If you're looking for the real deal, this is it. Our black leather jackets for …" at bounding box center [784, 188] width 1039 height 63
click at [1149, 30] on div "Some pieces never go out of style. women's black leather jackets are one of the…" at bounding box center [784, 52] width 1059 height 67
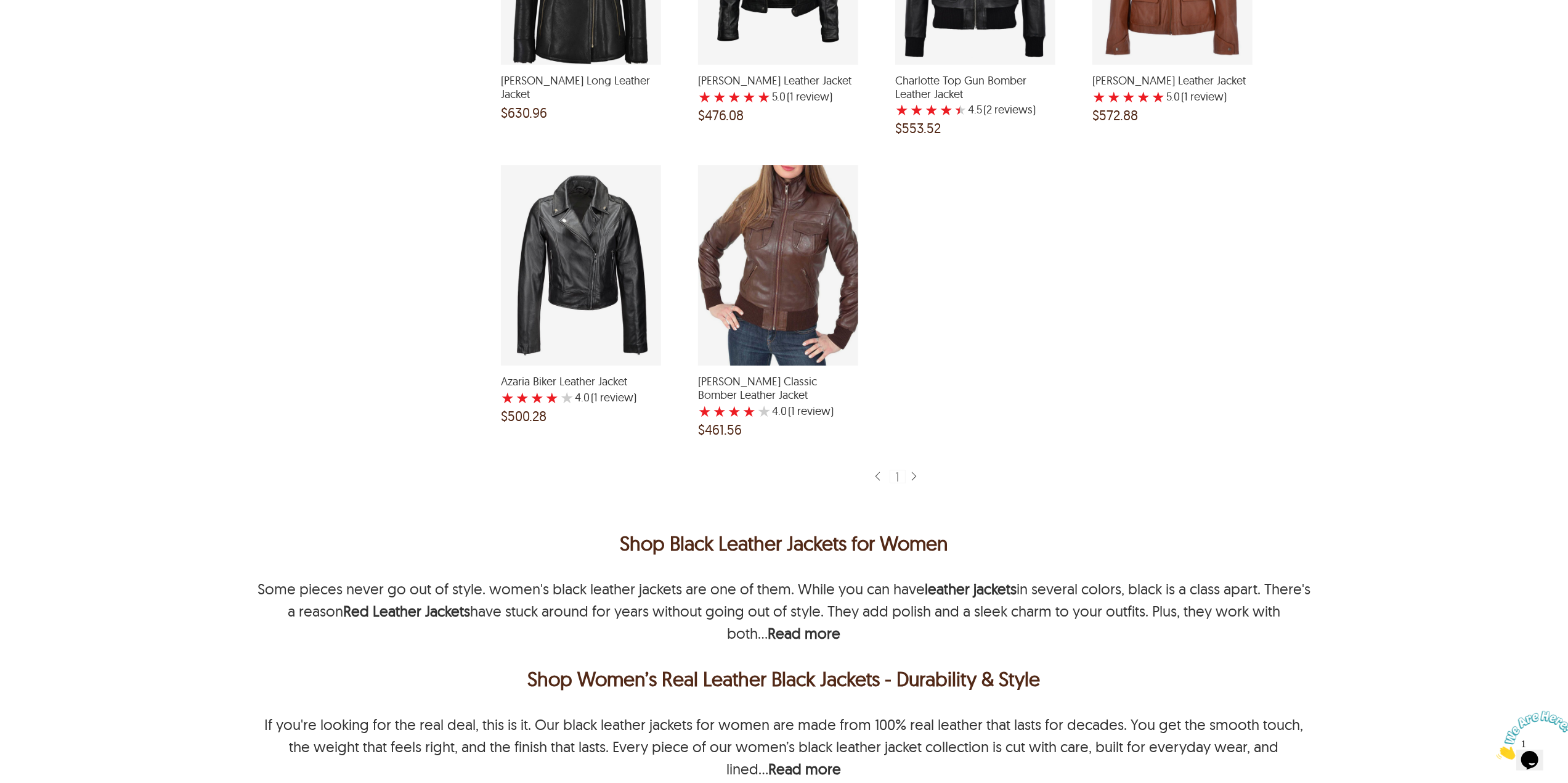
scroll to position [1913, 0]
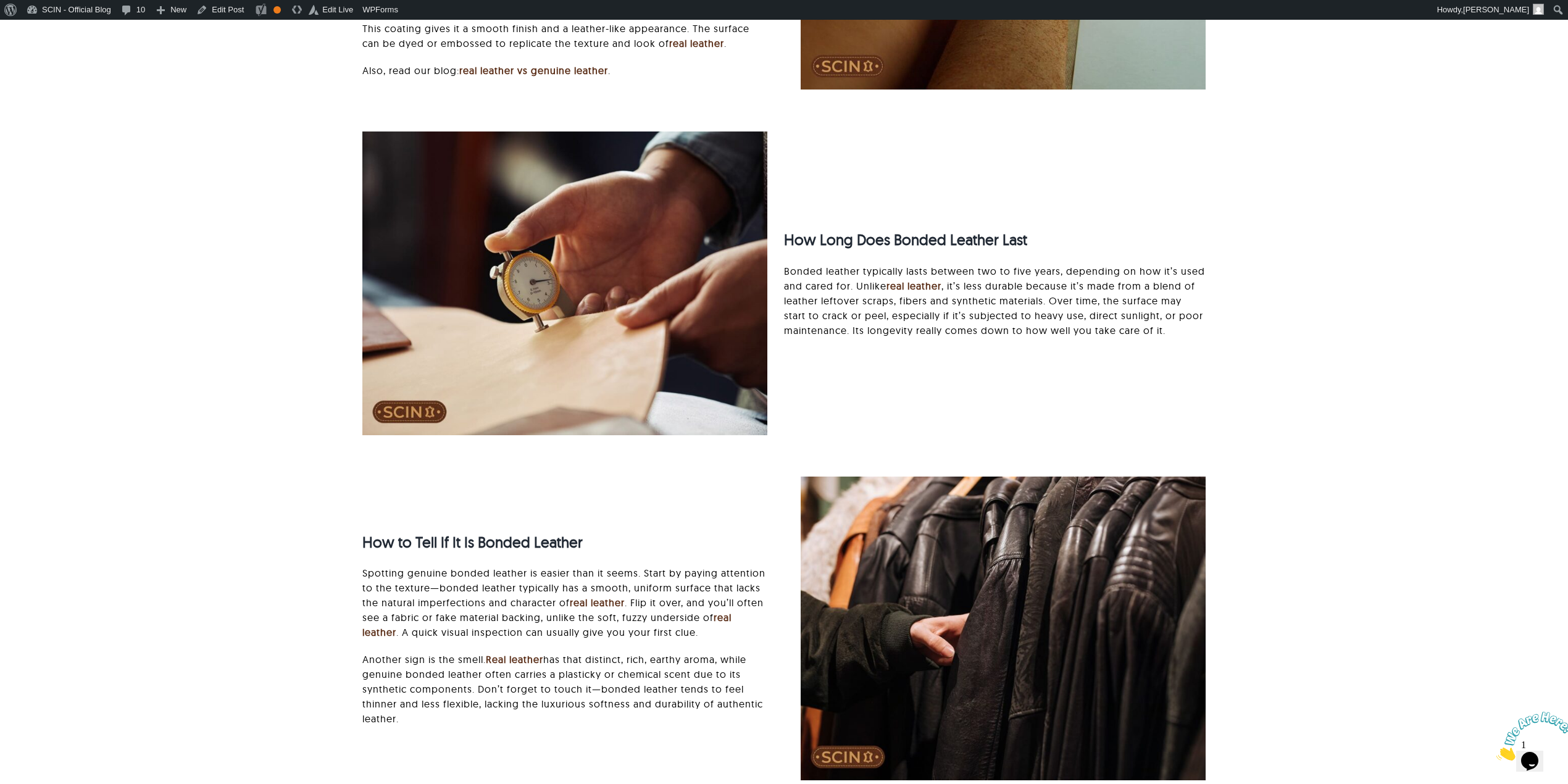
scroll to position [576, 0]
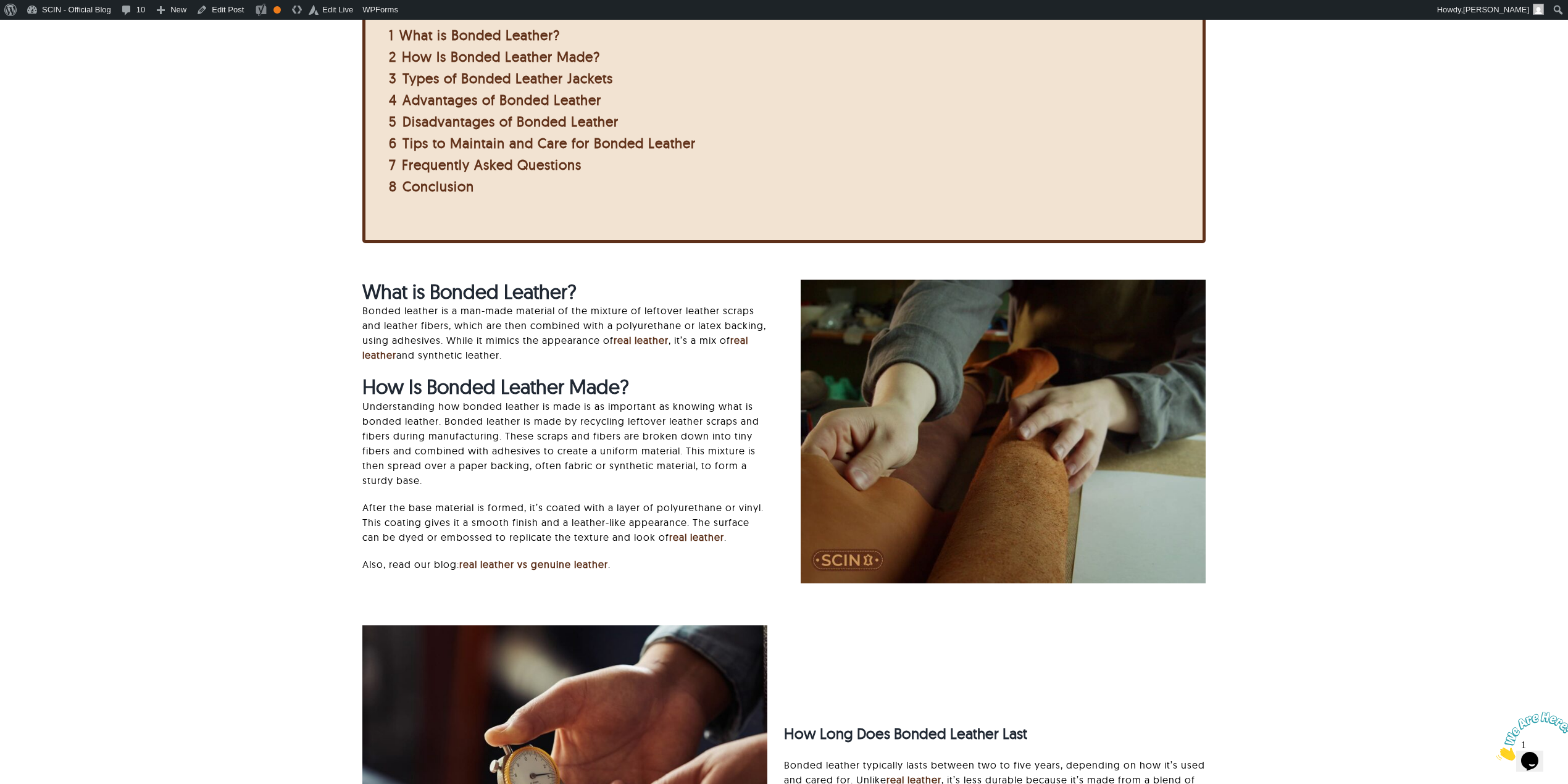
click at [394, 294] on strong "What is Bonded Leather?" at bounding box center [469, 291] width 214 height 25
click at [378, 344] on p "Bonded leather is a man-made material of the mixture of leftover leather scraps…" at bounding box center [564, 332] width 405 height 59
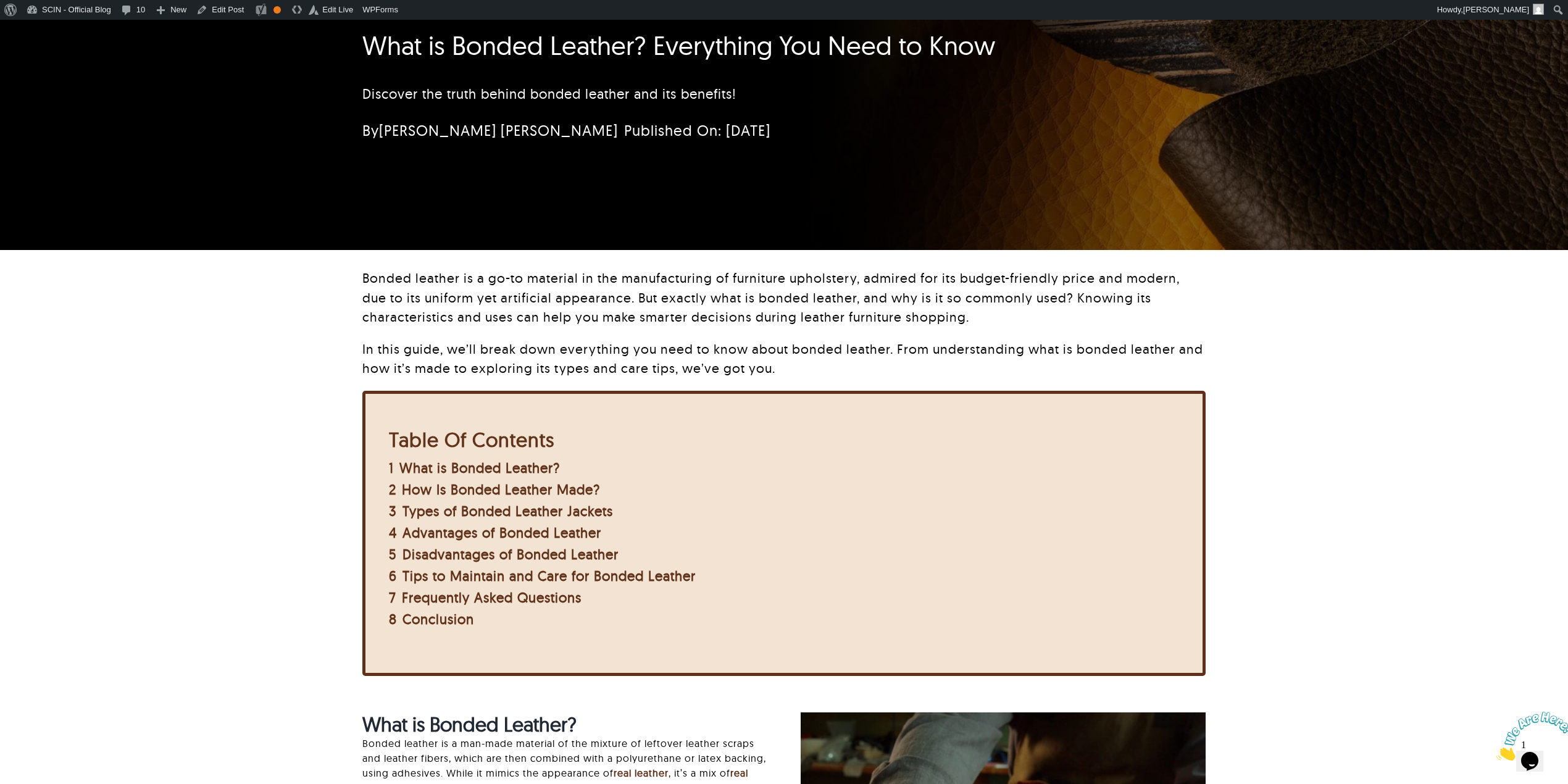
scroll to position [0, 0]
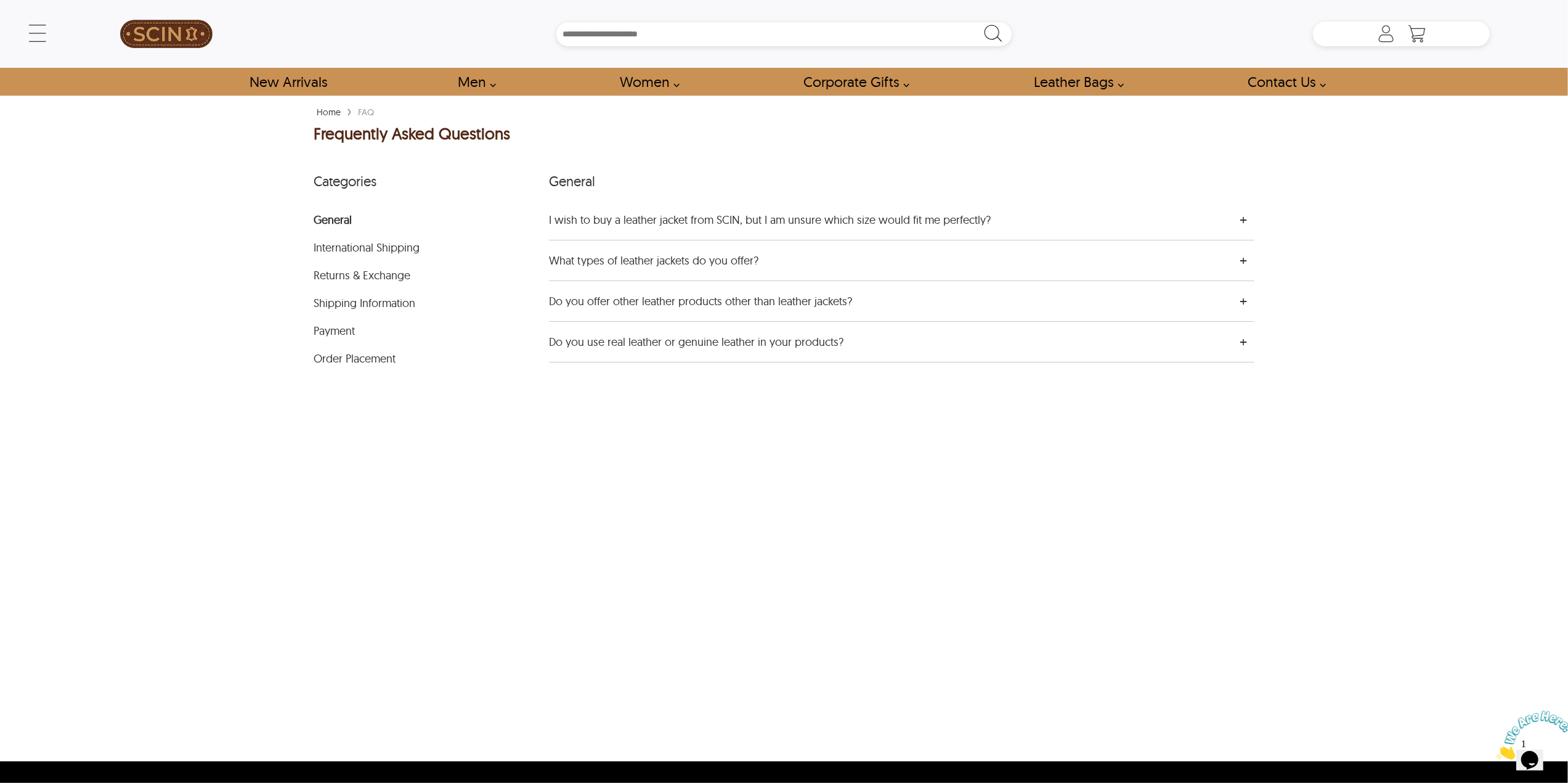
click at [531, 447] on div "Home › FAQ Frequently Asked Questions Categories General International Shipping…" at bounding box center [784, 428] width 1177 height 666
click at [552, 174] on div "General" at bounding box center [901, 181] width 706 height 37
click at [314, 184] on div "Categories" at bounding box center [431, 181] width 236 height 37
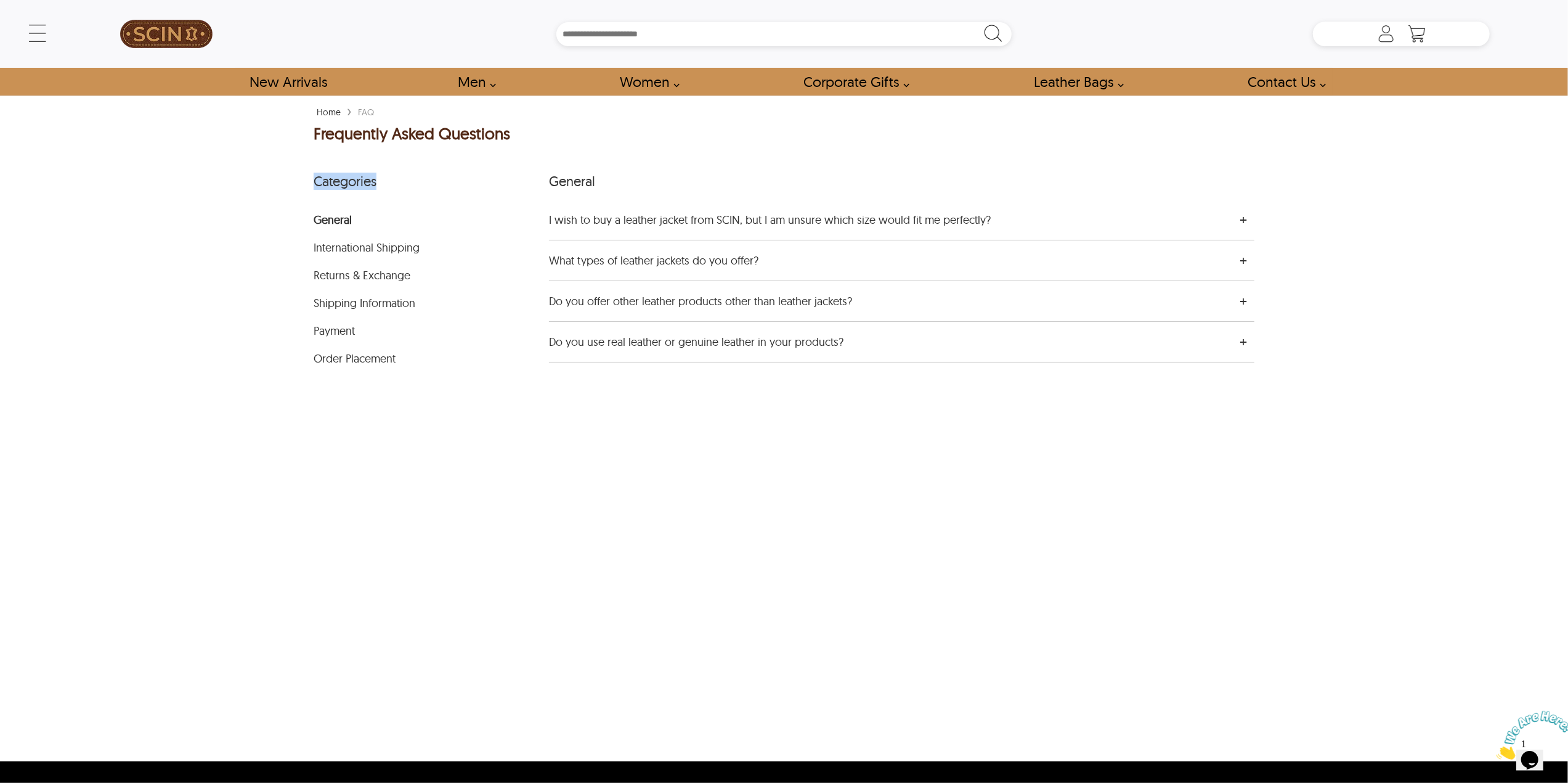
click at [314, 184] on div "Categories" at bounding box center [431, 181] width 236 height 37
click at [271, 219] on div "Home › FAQ Frequently Asked Questions Categories General International Shipping…" at bounding box center [784, 428] width 1177 height 666
click at [356, 137] on div "Frequently Asked Questions" at bounding box center [411, 135] width 197 height 21
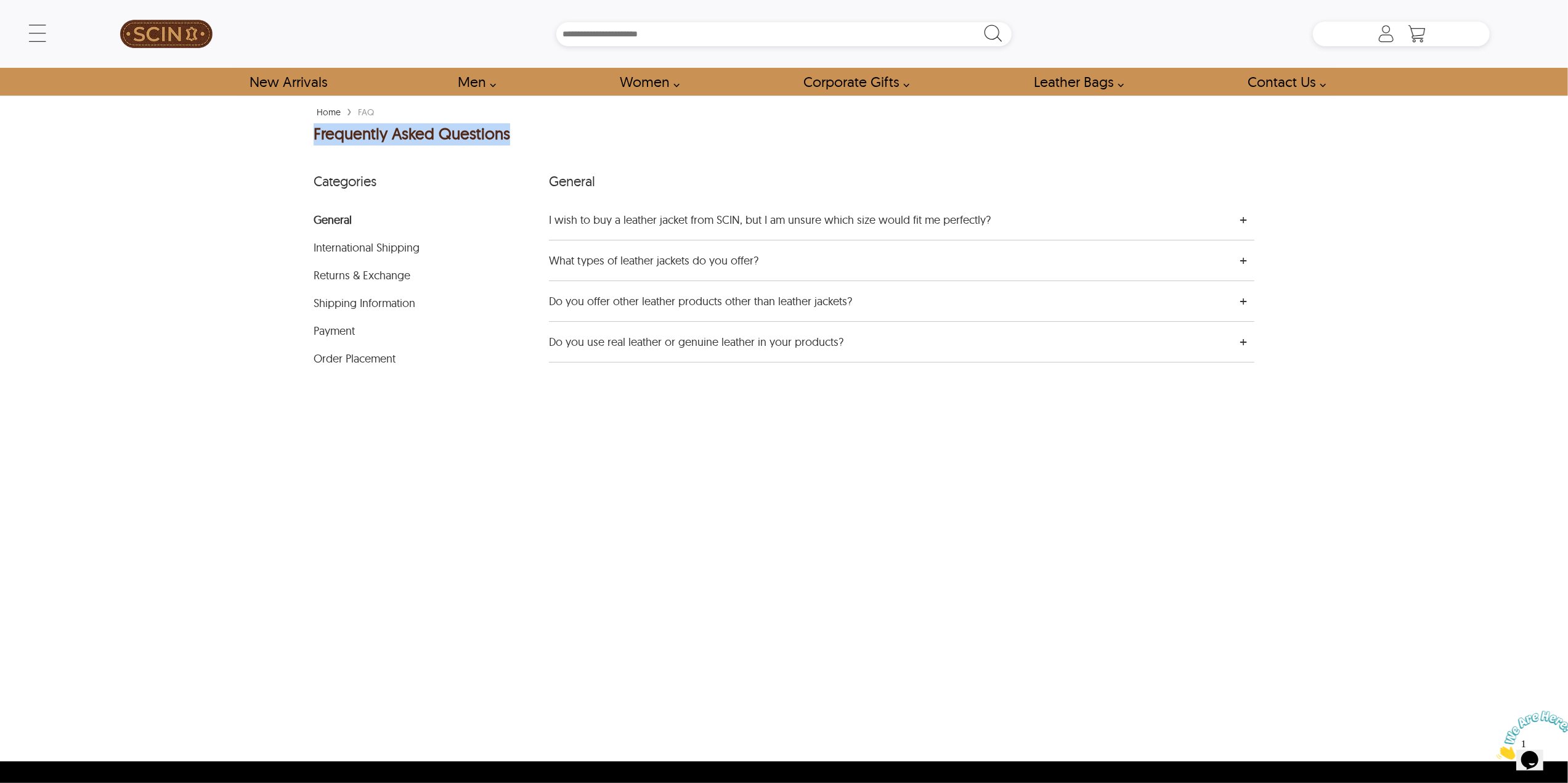
click at [356, 137] on div "Frequently Asked Questions" at bounding box center [411, 135] width 197 height 21
click at [523, 402] on div "Home › FAQ Frequently Asked Questions Categories General International Shipping…" at bounding box center [784, 428] width 1177 height 666
